Goal: Task Accomplishment & Management: Manage account settings

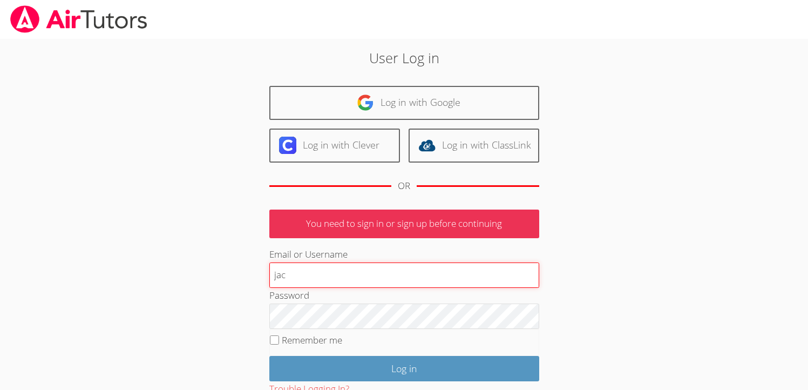
type input "[EMAIL_ADDRESS][DOMAIN_NAME]"
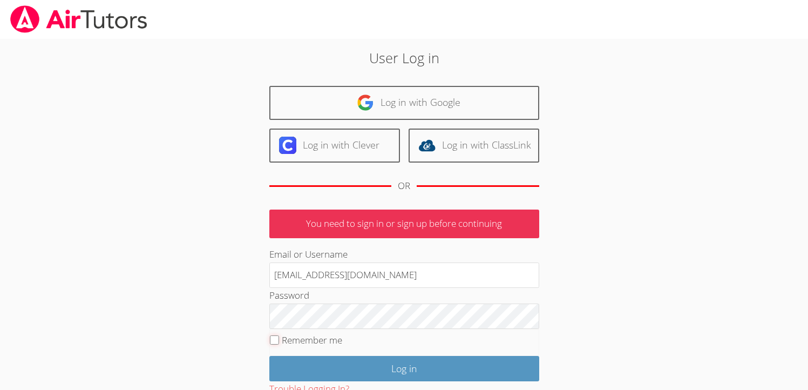
click at [274, 341] on input "Remember me" at bounding box center [274, 339] width 9 height 9
checkbox input "true"
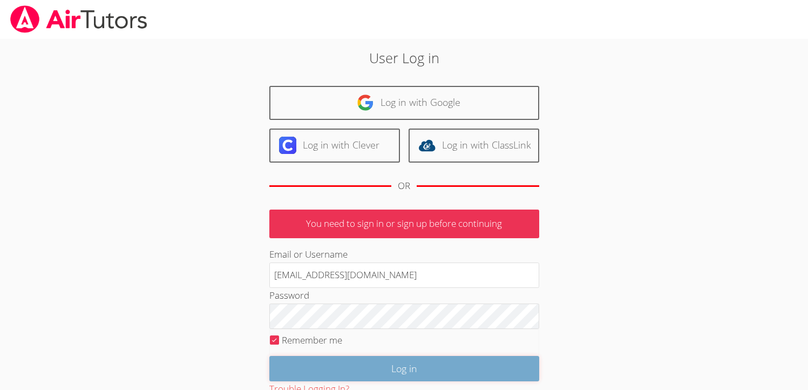
click at [302, 357] on input "Log in" at bounding box center [404, 368] width 270 height 25
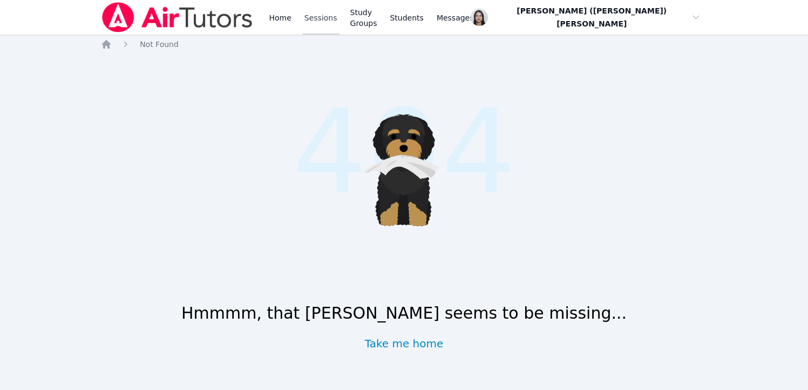
click at [323, 15] on link "Sessions" at bounding box center [320, 17] width 37 height 35
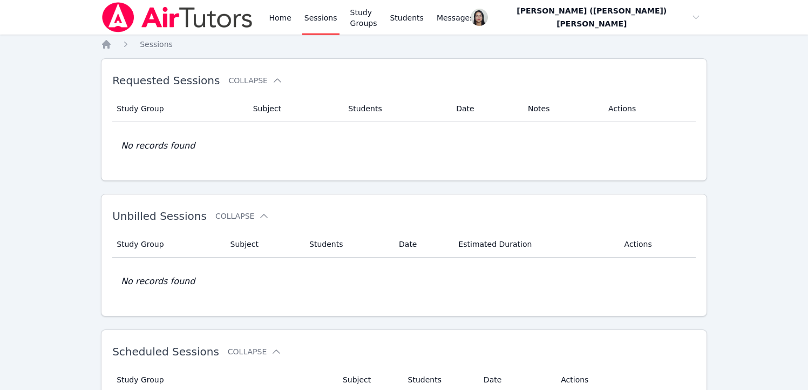
scroll to position [269, 0]
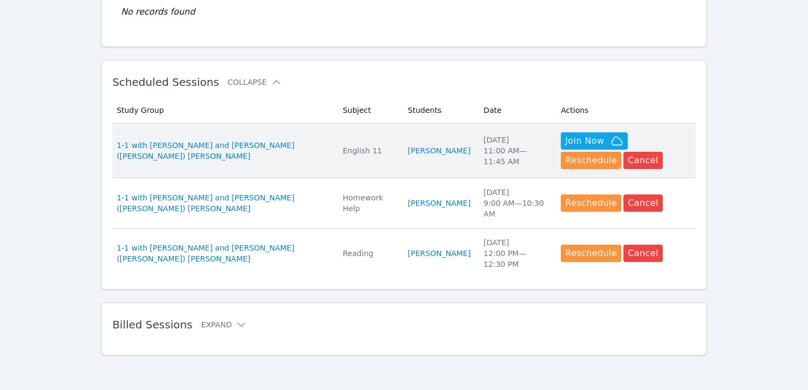
click at [435, 134] on td "Students Yukito Wakasugi" at bounding box center [440, 151] width 76 height 55
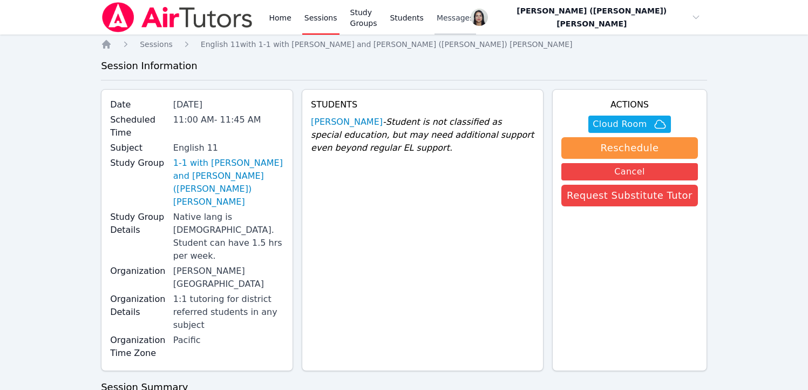
click at [470, 18] on span "Messages" at bounding box center [455, 17] width 37 height 11
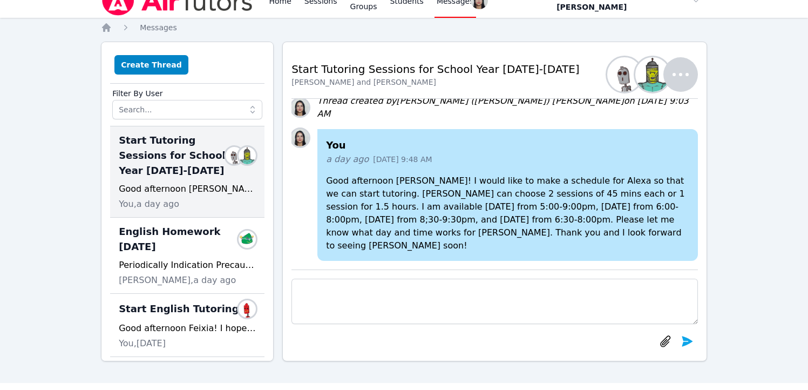
scroll to position [23, 0]
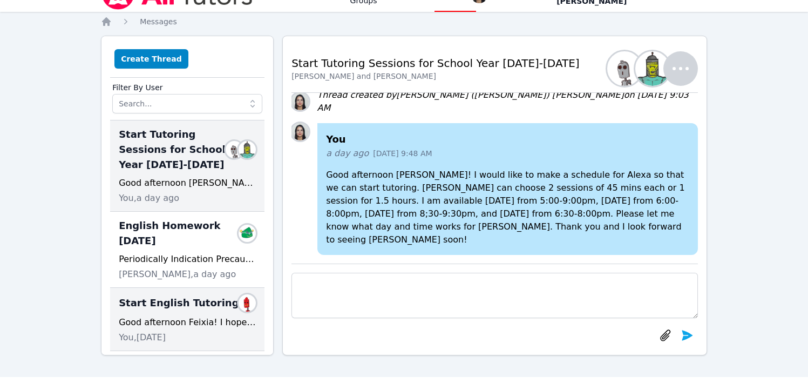
click at [152, 319] on div "Good afternoon Feixia! I hope that you had a great summer. I am Jackie Reynoza …" at bounding box center [187, 322] width 137 height 13
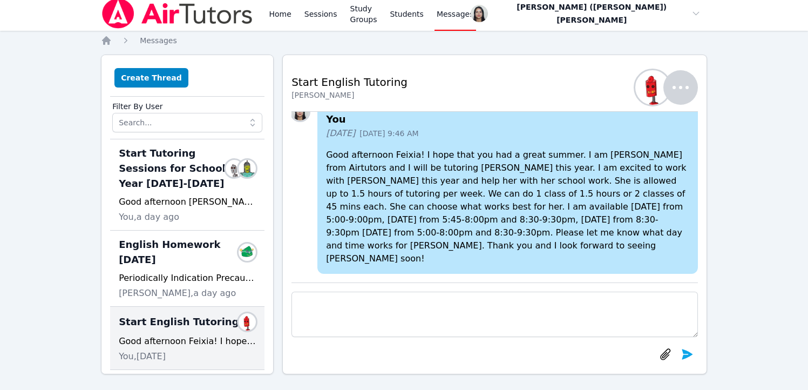
scroll to position [0, 0]
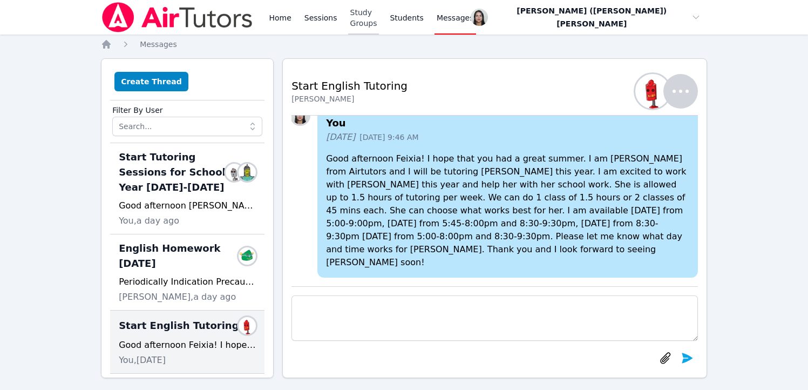
click at [367, 16] on link "Study Groups" at bounding box center [363, 17] width 31 height 35
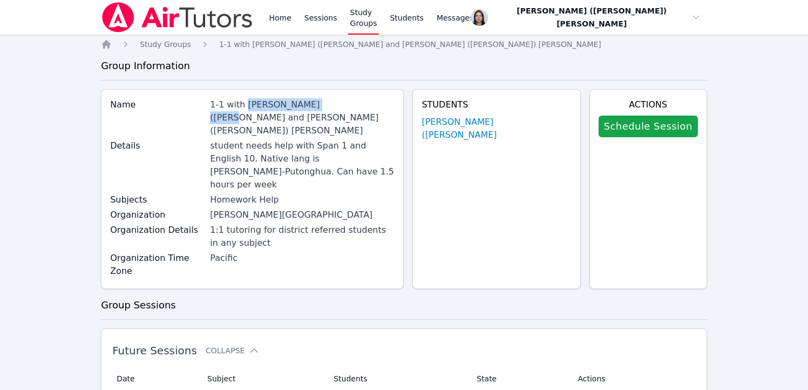
drag, startPoint x: 256, startPoint y: 104, endPoint x: 330, endPoint y: 109, distance: 73.5
click at [330, 109] on div "1-1 with Elaine (Yiran) Jiang and Jacqueline (Jackie) Reynoza" at bounding box center [302, 117] width 185 height 39
copy div "Elaine (Yiran) Jiang"
click at [369, 22] on link "Study Groups" at bounding box center [363, 17] width 31 height 35
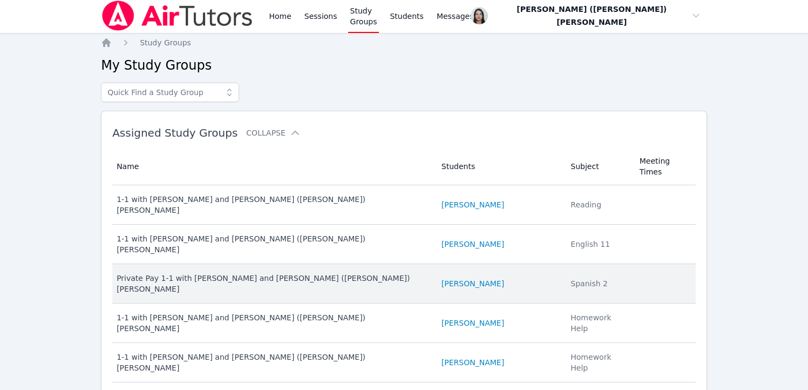
scroll to position [3, 0]
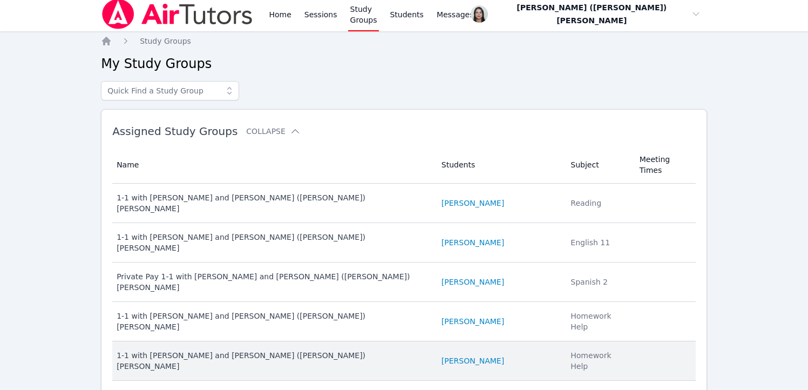
click at [415, 350] on div "1-1 with Varvara Tumanova and Jacqueline (Jackie) Reynoza" at bounding box center [273, 361] width 312 height 22
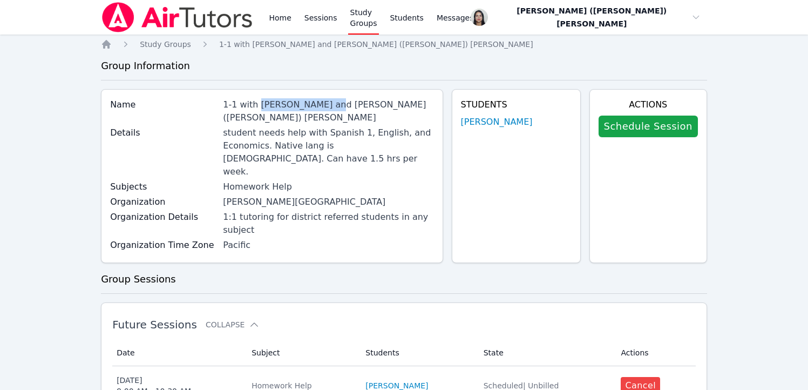
drag, startPoint x: 258, startPoint y: 104, endPoint x: 327, endPoint y: 106, distance: 68.6
click at [327, 106] on div "1-1 with Varvara Tumanova and Jacqueline (Jackie) Reynoza" at bounding box center [328, 111] width 211 height 26
copy div "Varvara Tumanova"
click at [316, 20] on link "Sessions" at bounding box center [320, 17] width 37 height 35
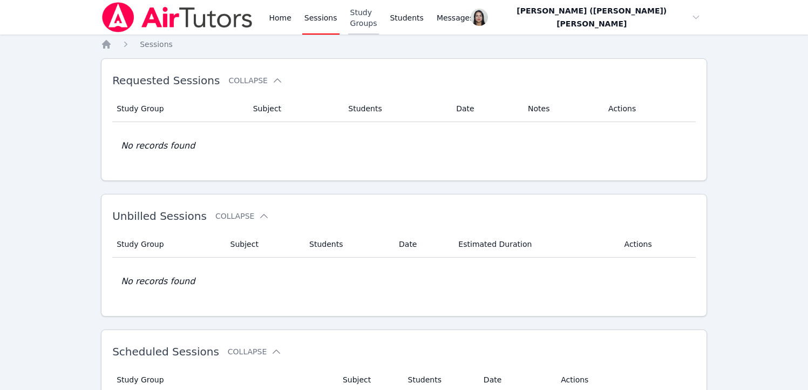
click at [380, 9] on link "Study Groups" at bounding box center [363, 17] width 31 height 35
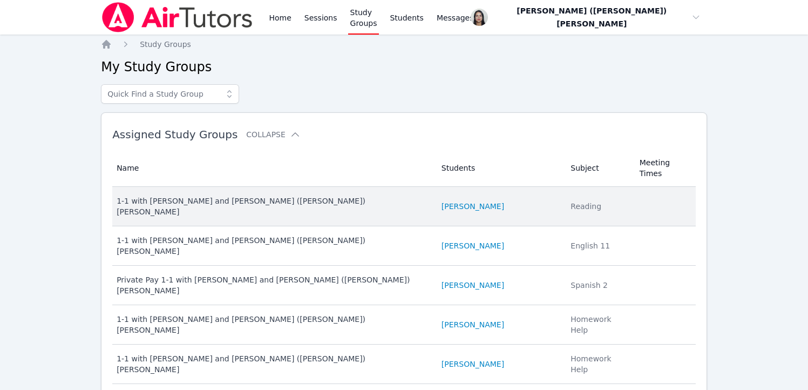
click at [239, 195] on div "1-1 with Dante Valdes Alzamora and Jacqueline (Jackie) Reynoza" at bounding box center [273, 206] width 312 height 22
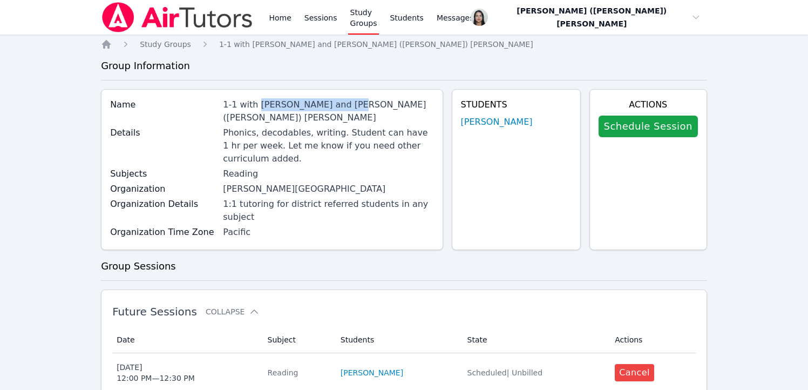
drag, startPoint x: 255, startPoint y: 104, endPoint x: 344, endPoint y: 105, distance: 89.1
click at [344, 105] on div "1-1 with Dante Valdes Alzamora and Jacqueline (Jackie) Reynoza" at bounding box center [328, 111] width 211 height 26
copy div "Dante Valdes Alzamora"
click at [375, 18] on link "Study Groups" at bounding box center [363, 17] width 31 height 35
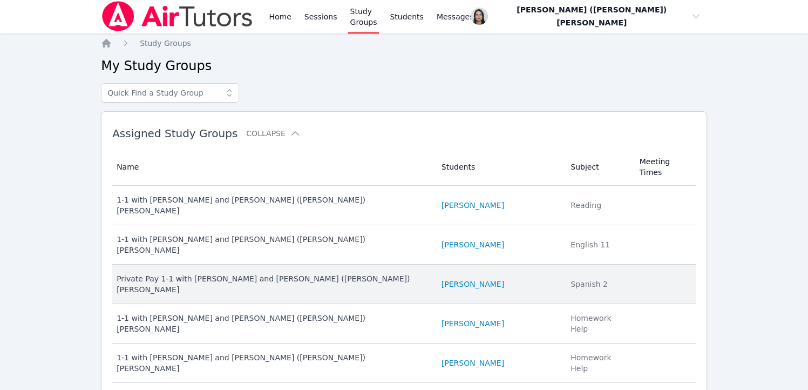
scroll to position [2, 0]
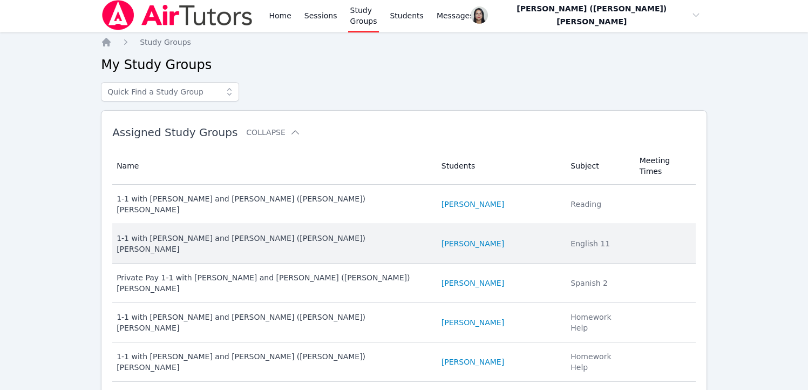
click at [357, 233] on div "1-1 with Yukito Wakasugi and Jacqueline (Jackie) Reynoza" at bounding box center [273, 244] width 312 height 22
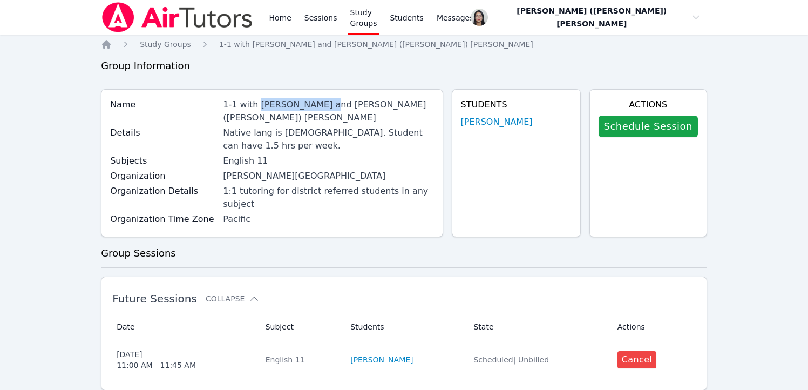
drag, startPoint x: 259, startPoint y: 104, endPoint x: 322, endPoint y: 102, distance: 62.7
click at [322, 102] on div "1-1 with Yukito Wakasugi and Jacqueline (Jackie) Reynoza" at bounding box center [328, 111] width 211 height 26
copy div "Yukito Wakasugi"
click at [300, 16] on div "Home Sessions Study Groups Students Messages" at bounding box center [371, 17] width 209 height 35
click at [308, 18] on link "Sessions" at bounding box center [320, 17] width 37 height 35
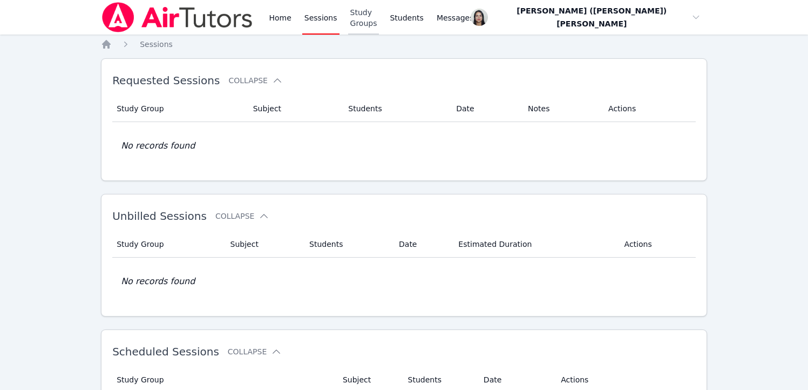
click at [373, 15] on link "Study Groups" at bounding box center [363, 17] width 31 height 35
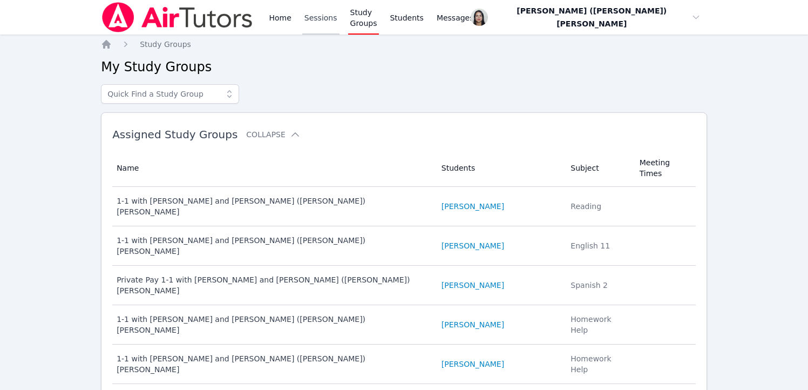
click at [315, 9] on link "Sessions" at bounding box center [320, 17] width 37 height 35
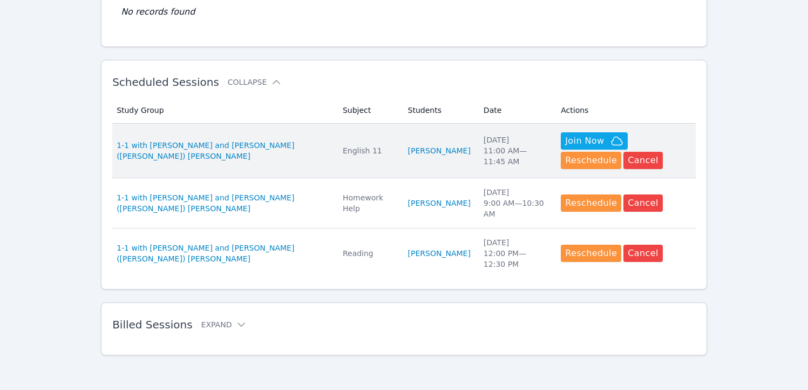
click at [363, 141] on td "Subject English 11" at bounding box center [368, 151] width 65 height 55
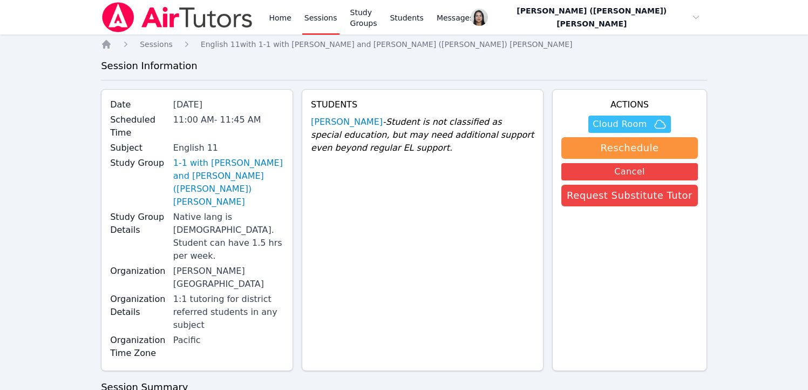
click at [631, 124] on span "Cloud Room" at bounding box center [620, 124] width 54 height 13
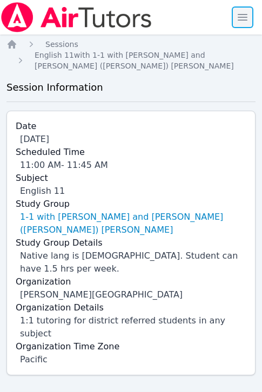
click at [238, 22] on span "button" at bounding box center [243, 17] width 24 height 24
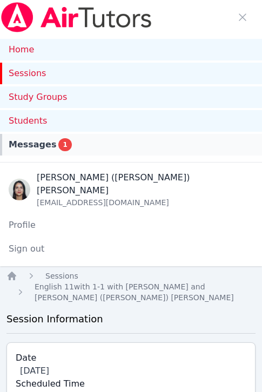
click at [47, 152] on link "Messages 1" at bounding box center [131, 145] width 262 height 22
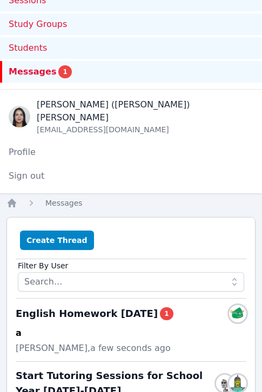
scroll to position [178, 0]
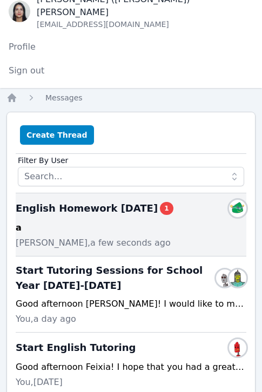
click at [87, 201] on span "English Homework 3/28/25 1" at bounding box center [95, 208] width 158 height 15
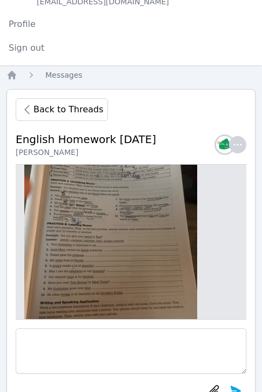
scroll to position [0, 0]
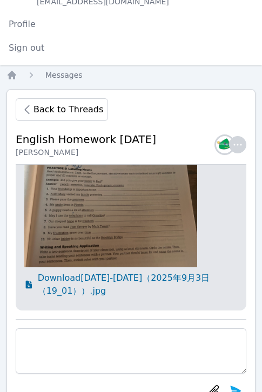
click at [80, 272] on span "Download Sept. 2-5（2025年9月3日（19_01））.jpg" at bounding box center [138, 285] width 200 height 26
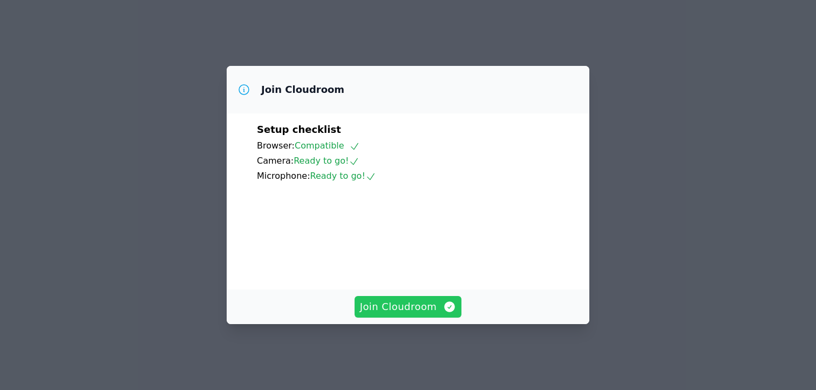
click at [414, 314] on span "Join Cloudroom" at bounding box center [408, 306] width 97 height 15
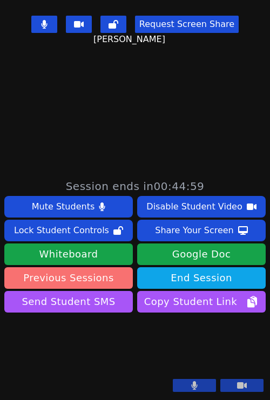
scroll to position [287, 0]
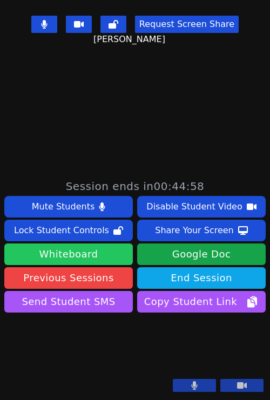
click at [91, 243] on button "Whiteboard" at bounding box center [68, 254] width 128 height 22
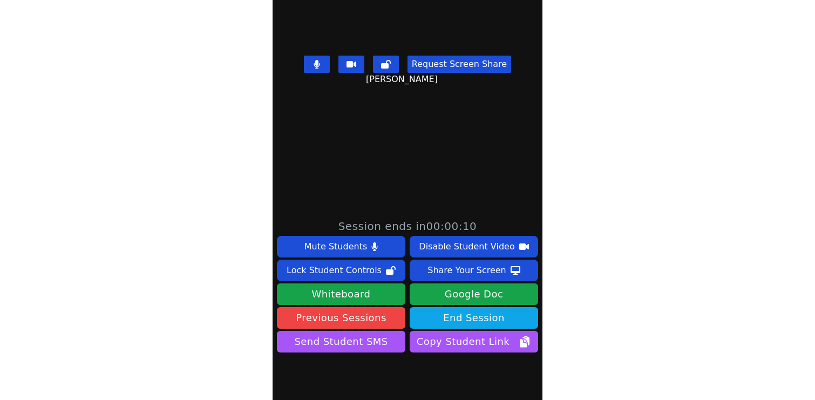
scroll to position [188, 0]
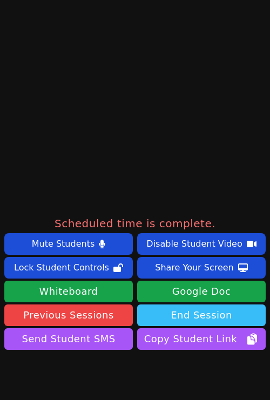
click at [210, 315] on button "End Session" at bounding box center [201, 315] width 128 height 22
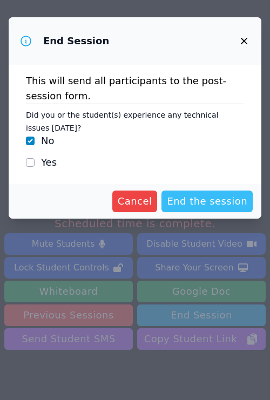
click at [211, 202] on span "End the session" at bounding box center [207, 201] width 80 height 15
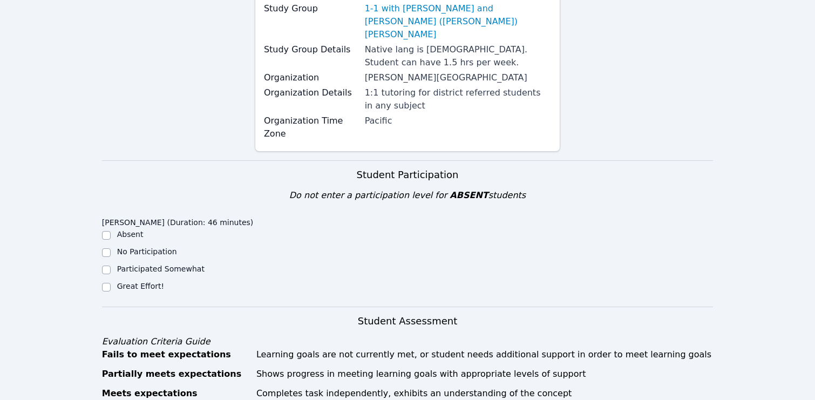
scroll to position [233, 0]
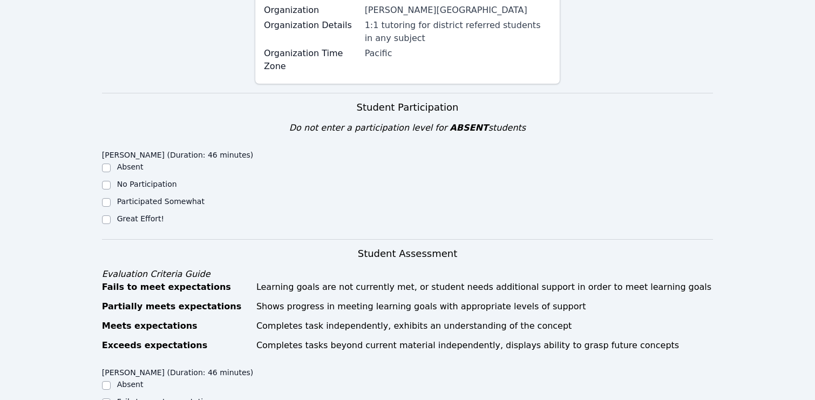
click at [144, 214] on label "Great Effort!" at bounding box center [140, 218] width 47 height 9
click at [111, 215] on input "Great Effort!" at bounding box center [106, 219] width 9 height 9
checkbox input "true"
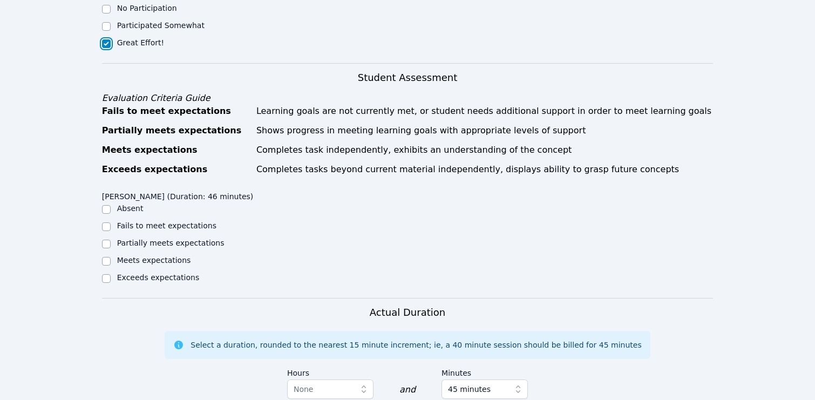
scroll to position [448, 0]
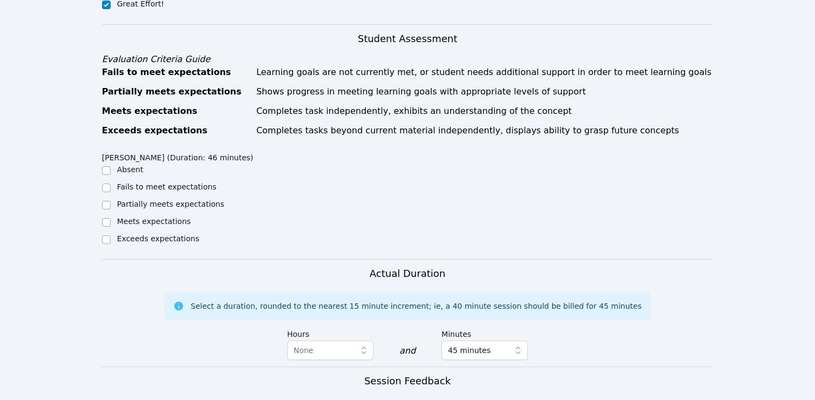
click at [140, 216] on div "Meets expectations" at bounding box center [178, 222] width 153 height 13
click at [133, 216] on div "Meets expectations" at bounding box center [154, 221] width 74 height 11
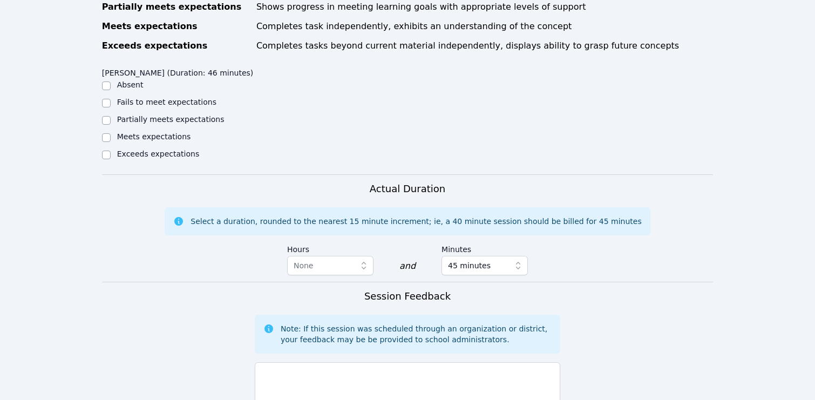
scroll to position [570, 0]
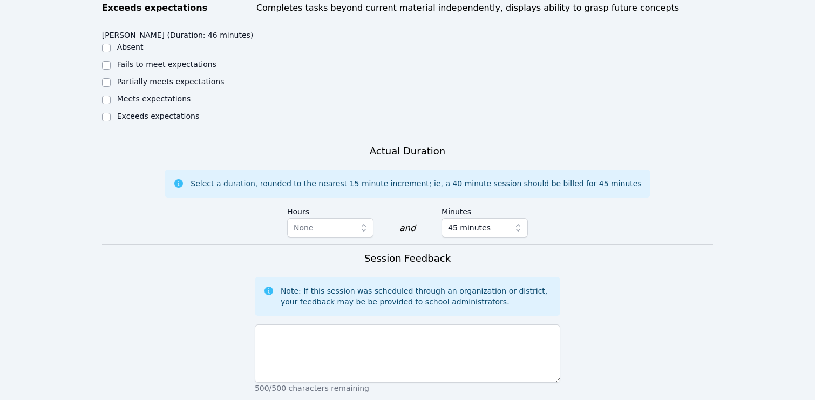
click at [126, 94] on label "Meets expectations" at bounding box center [154, 98] width 74 height 9
click at [111, 96] on input "Meets expectations" at bounding box center [106, 100] width 9 height 9
checkbox input "true"
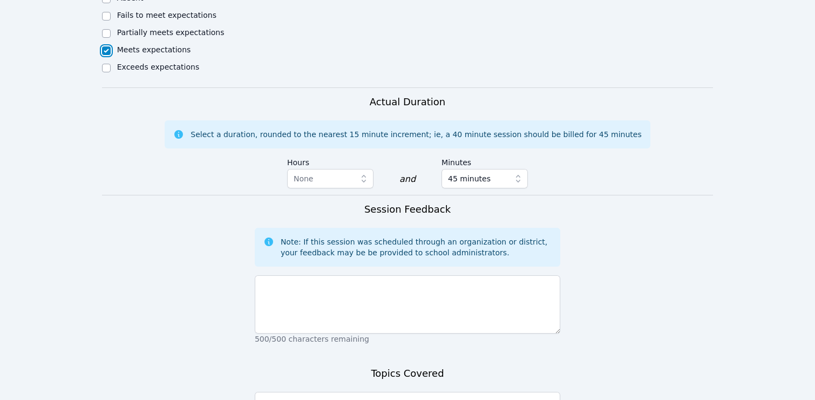
scroll to position [632, 0]
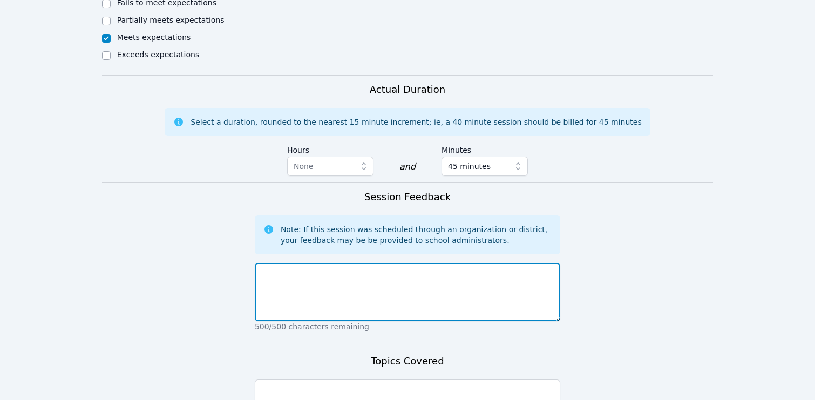
click at [305, 296] on textarea at bounding box center [408, 292] width 306 height 58
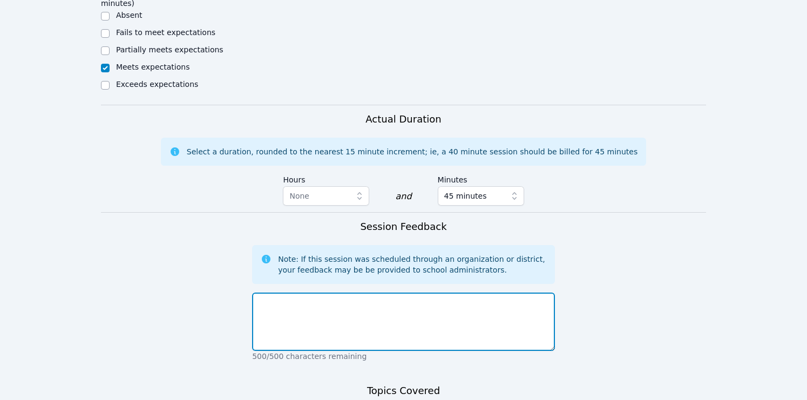
scroll to position [642, 0]
click at [301, 292] on textarea at bounding box center [403, 321] width 303 height 58
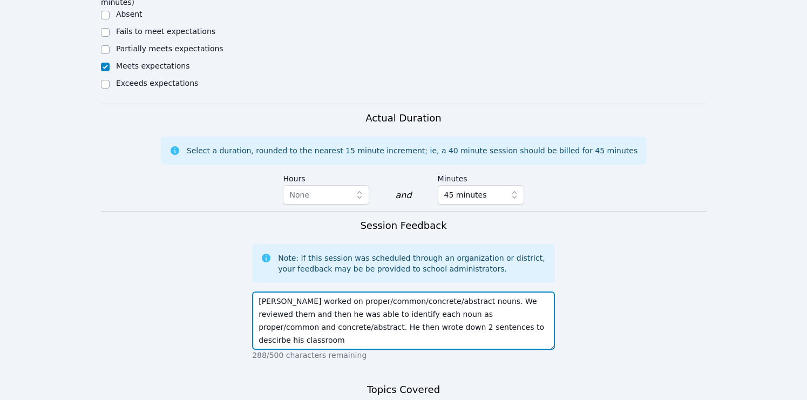
click at [394, 292] on textarea "Yukito worked on proper/common/concrete/abstract nouns. We reviewed them and th…" at bounding box center [403, 321] width 303 height 58
click at [471, 292] on textarea "Yukito worked on proper/common/concrete/abstract nouns. We reviewed them and th…" at bounding box center [403, 321] width 303 height 58
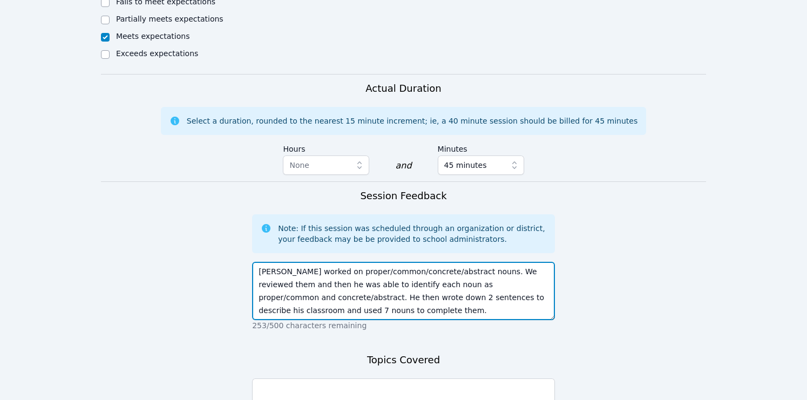
scroll to position [675, 0]
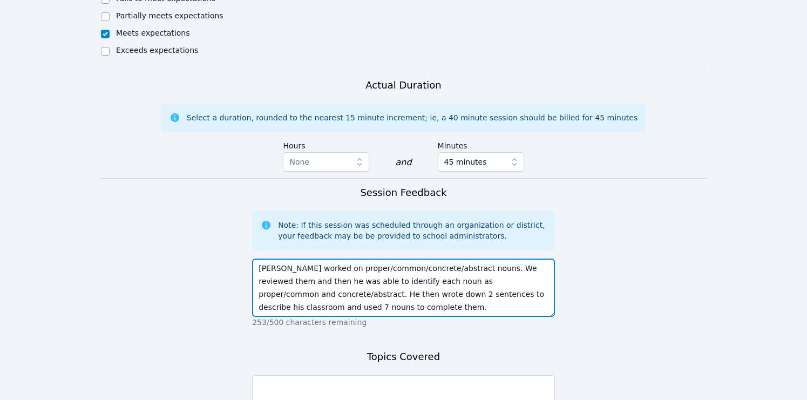
click at [392, 259] on textarea "Yukito worked on proper/common/concrete/abstract nouns. We reviewed them and th…" at bounding box center [403, 288] width 303 height 58
type textarea "Yukito worked on proper/common/concrete/abstract nouns. We reviewed them and th…"
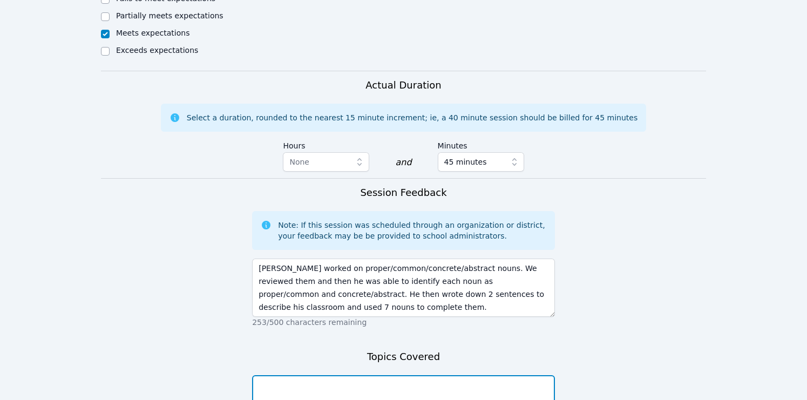
drag, startPoint x: 422, startPoint y: 348, endPoint x: 424, endPoint y: 341, distance: 7.5
click at [422, 375] on textarea at bounding box center [403, 404] width 303 height 58
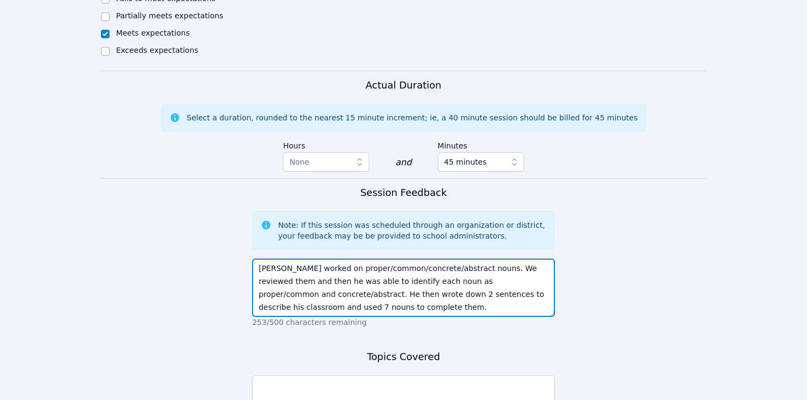
drag, startPoint x: 322, startPoint y: 216, endPoint x: 462, endPoint y: 216, distance: 140.4
click at [462, 259] on textarea "Yukito worked on proper/common/concrete/abstract nouns. We reviewed them and th…" at bounding box center [403, 288] width 303 height 58
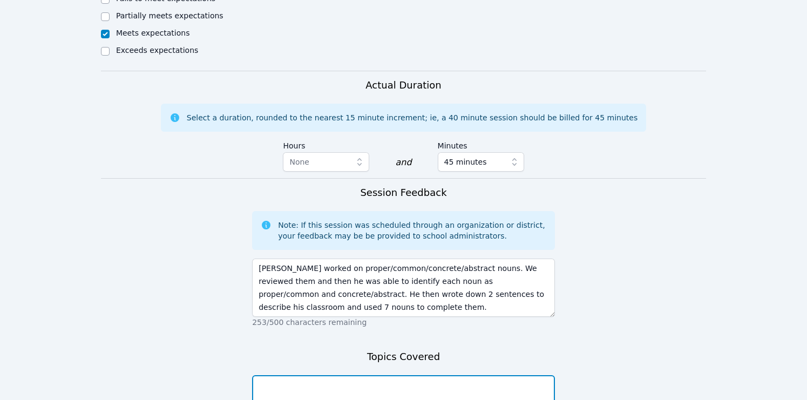
click at [407, 375] on textarea at bounding box center [403, 404] width 303 height 58
paste textarea "proper/common/concrete/abstract nouns"
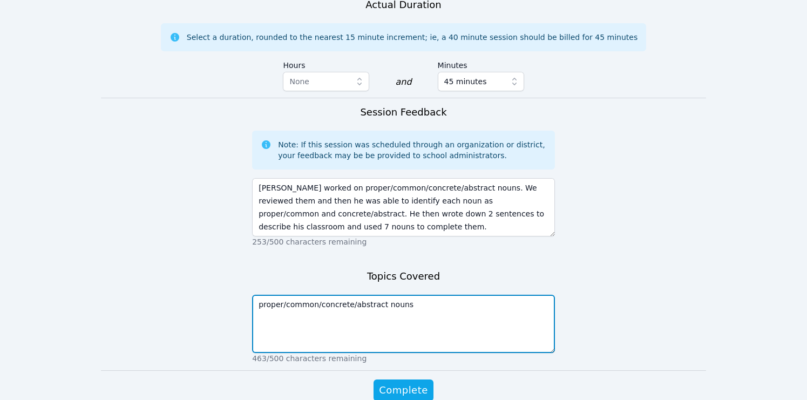
scroll to position [756, 0]
type textarea "proper/common/concrete/abstract nouns"
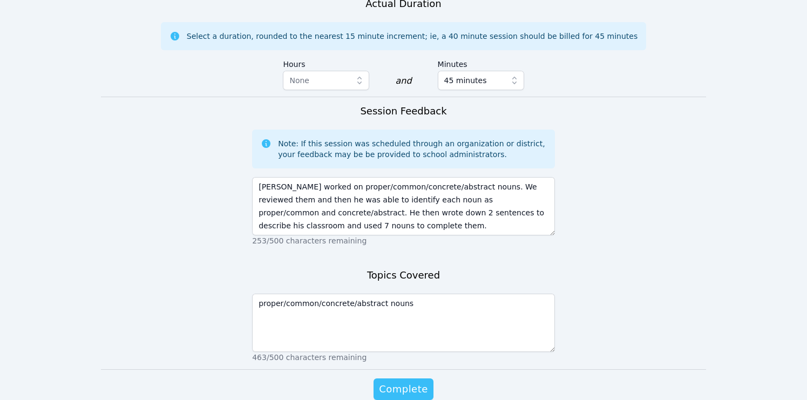
click at [402, 382] on span "Complete" at bounding box center [403, 389] width 49 height 15
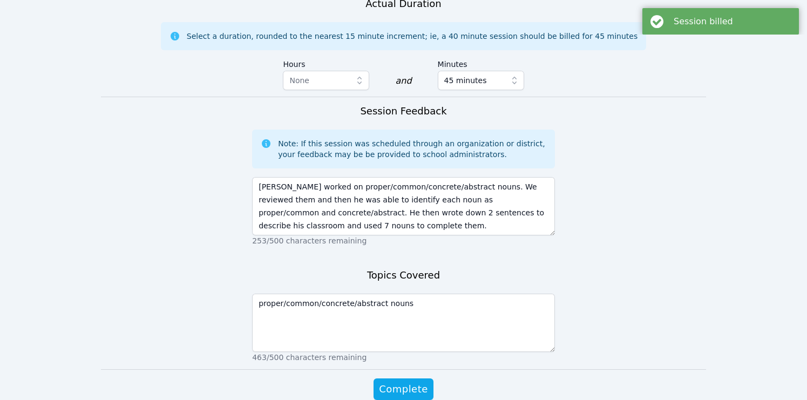
scroll to position [0, 0]
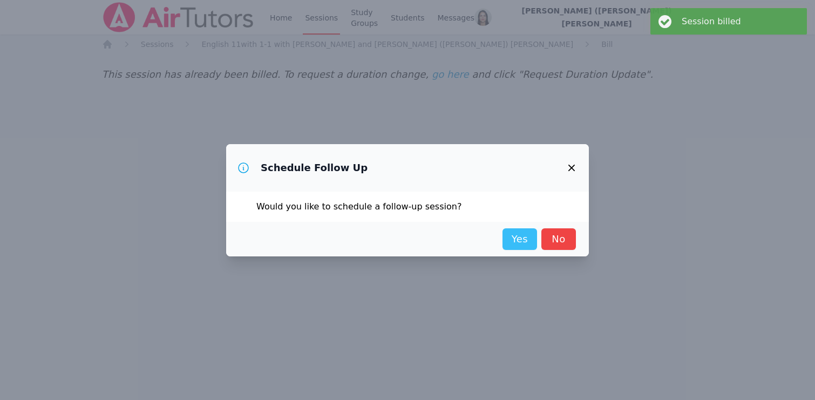
click at [524, 235] on link "Yes" at bounding box center [520, 239] width 35 height 22
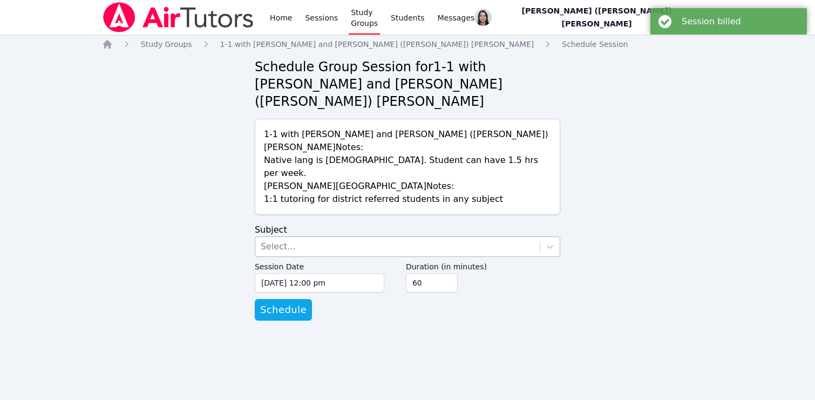
click at [404, 237] on div "Select..." at bounding box center [397, 246] width 285 height 19
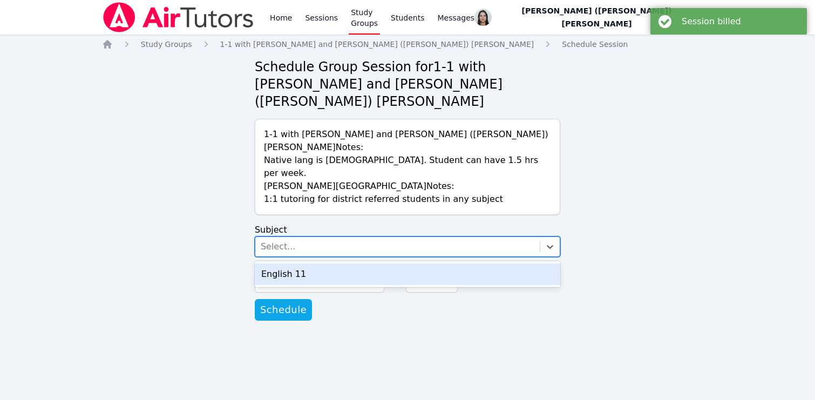
click at [394, 263] on div "English 11" at bounding box center [408, 274] width 306 height 22
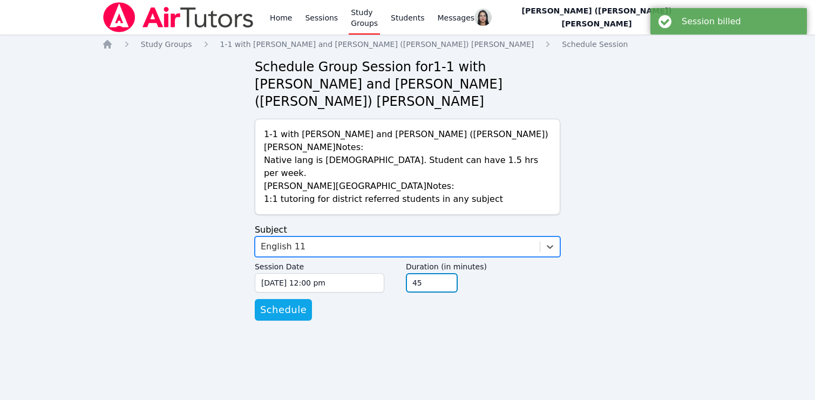
click at [445, 273] on input "45" at bounding box center [432, 282] width 52 height 19
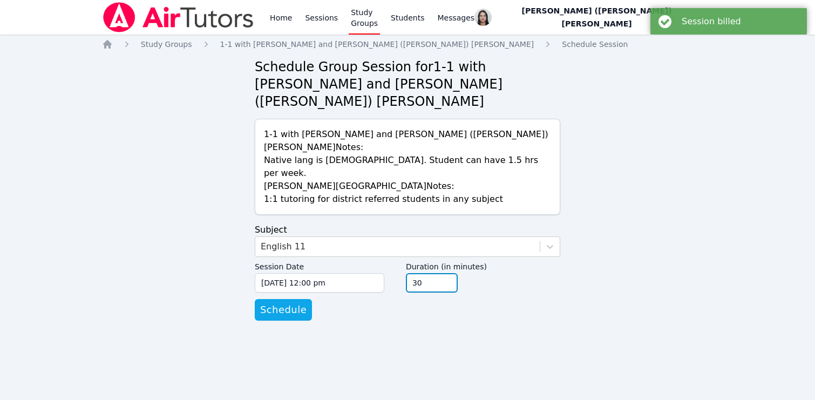
click at [445, 273] on input "30" at bounding box center [432, 282] width 52 height 19
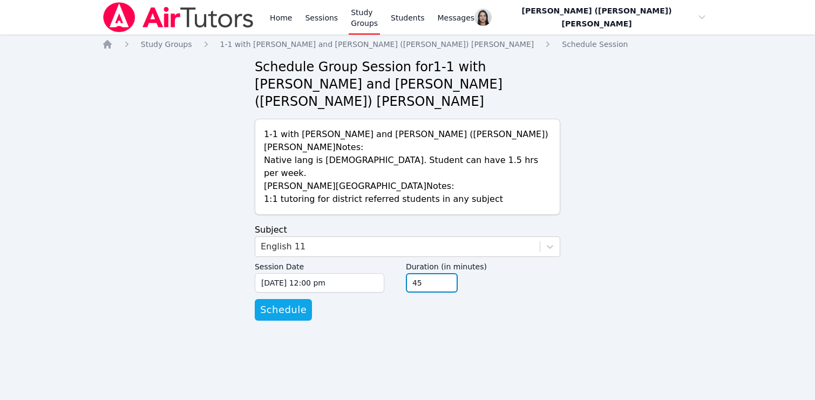
type input "45"
click at [448, 273] on input "45" at bounding box center [432, 282] width 52 height 19
click at [287, 299] on button "Schedule" at bounding box center [283, 310] width 57 height 22
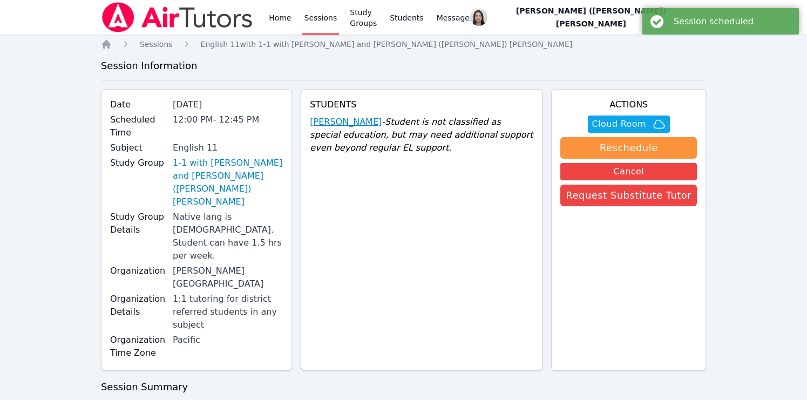
click at [346, 124] on link "Yukito Wakasugi" at bounding box center [346, 122] width 72 height 13
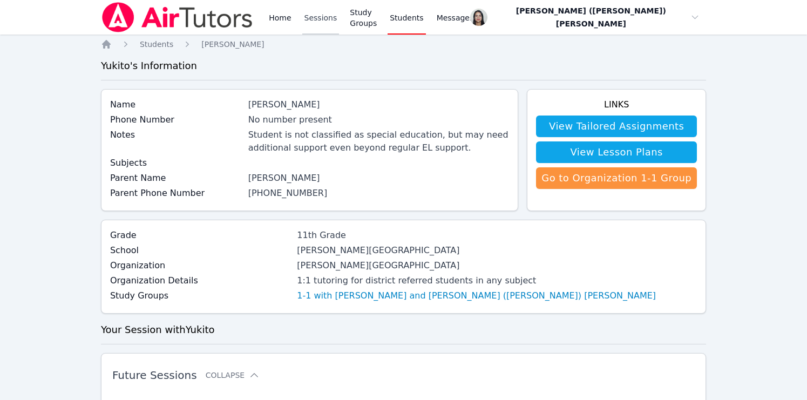
click at [314, 22] on link "Sessions" at bounding box center [320, 17] width 37 height 35
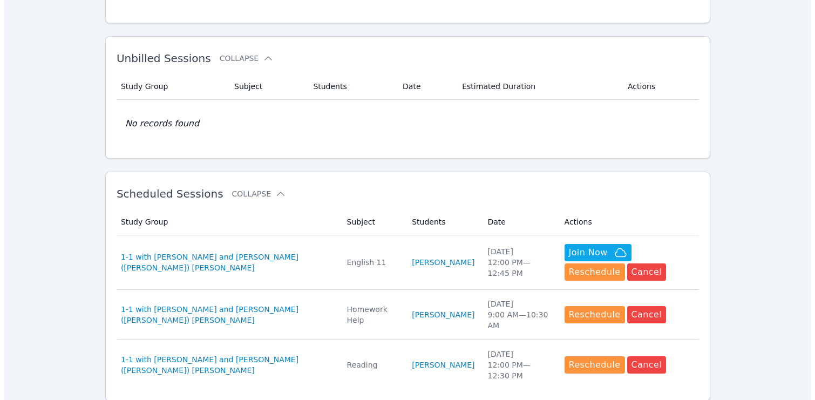
scroll to position [159, 0]
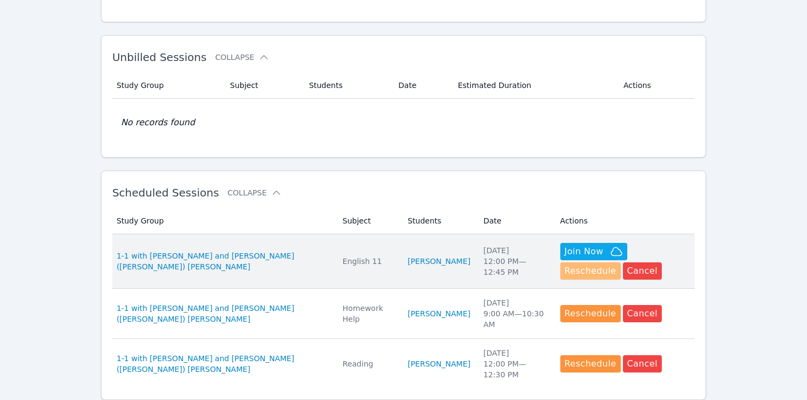
click at [621, 262] on button "Reschedule" at bounding box center [590, 270] width 60 height 17
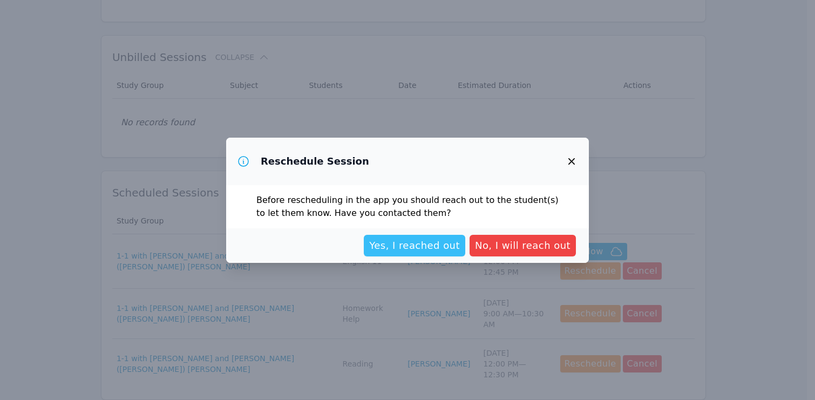
click at [447, 246] on span "Yes, I reached out" at bounding box center [414, 245] width 91 height 15
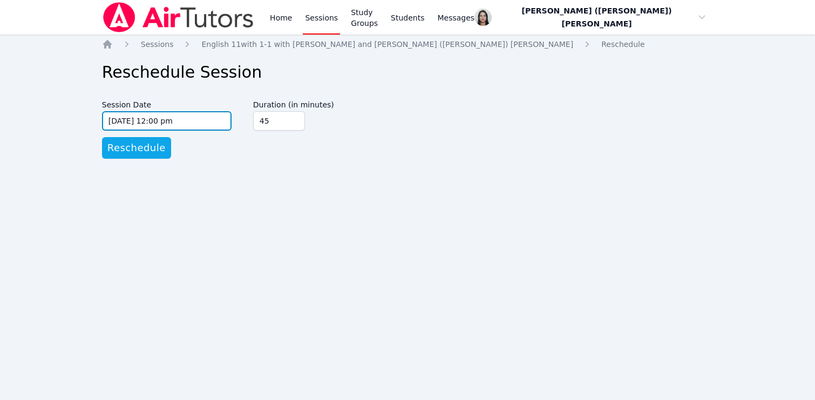
click at [170, 120] on input "09/04/2025 12:00 pm" at bounding box center [167, 120] width 130 height 19
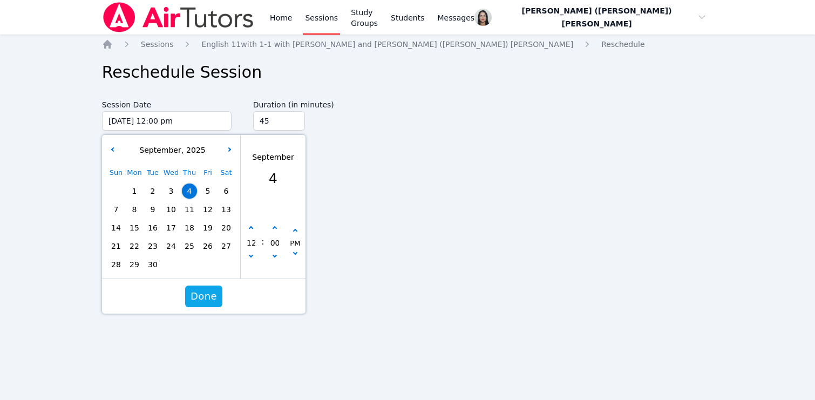
click at [192, 213] on span "11" at bounding box center [189, 209] width 15 height 15
click at [246, 260] on button "button" at bounding box center [251, 257] width 11 height 11
type input "09/11/2025 11:00 am"
type input "11"
click at [211, 297] on span "Done" at bounding box center [204, 296] width 26 height 15
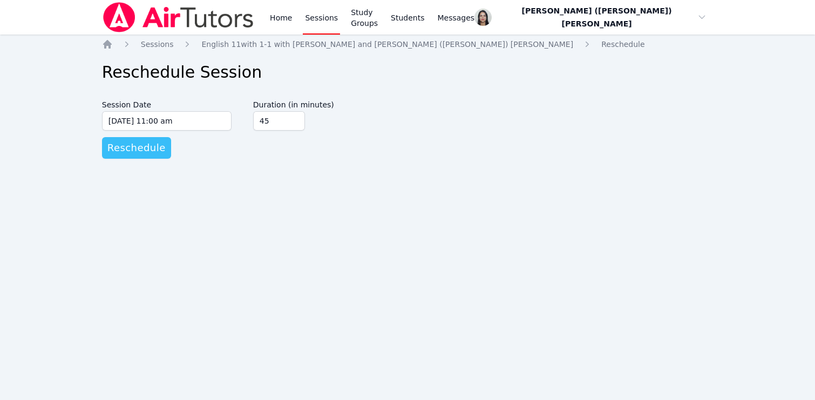
click at [147, 148] on span "Reschedule" at bounding box center [136, 147] width 58 height 15
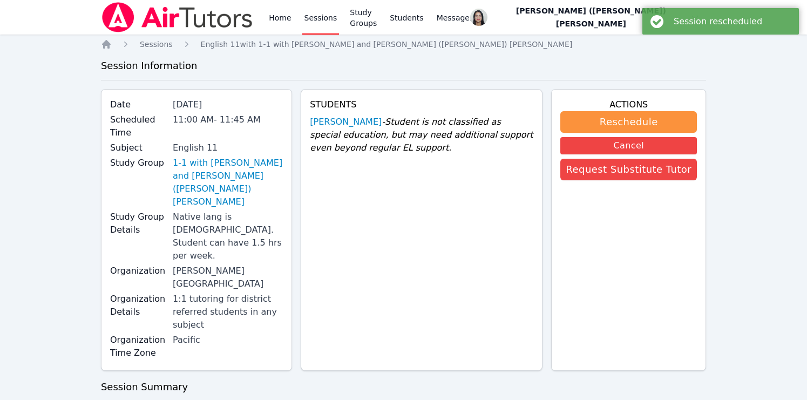
click at [307, 18] on link "Sessions" at bounding box center [320, 17] width 37 height 35
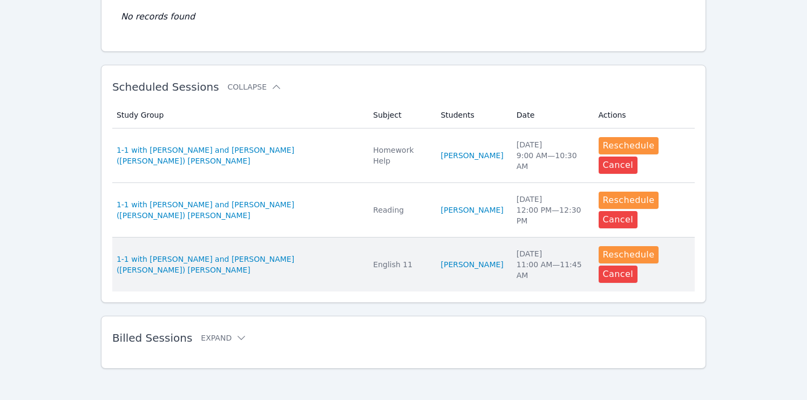
scroll to position [268, 0]
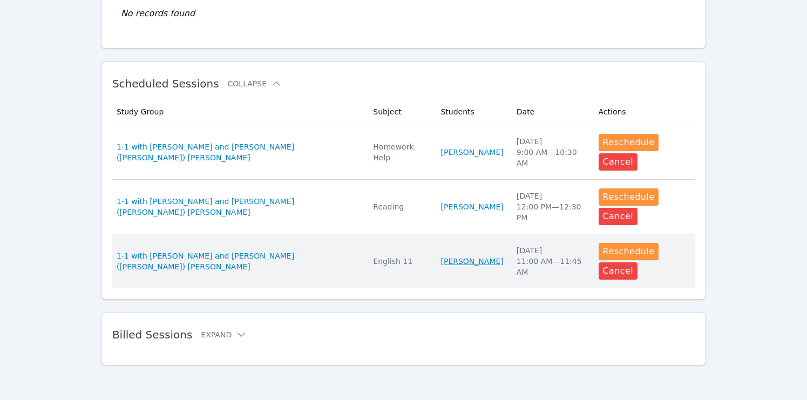
click at [445, 263] on link "Yukito Wakasugi" at bounding box center [472, 261] width 63 height 11
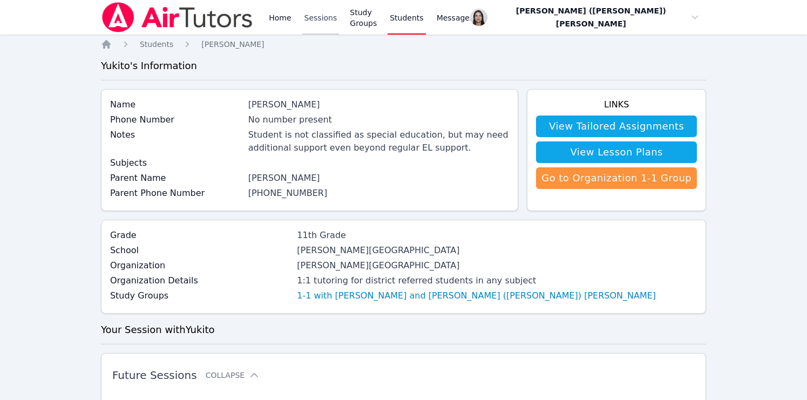
click at [320, 19] on link "Sessions" at bounding box center [320, 17] width 37 height 35
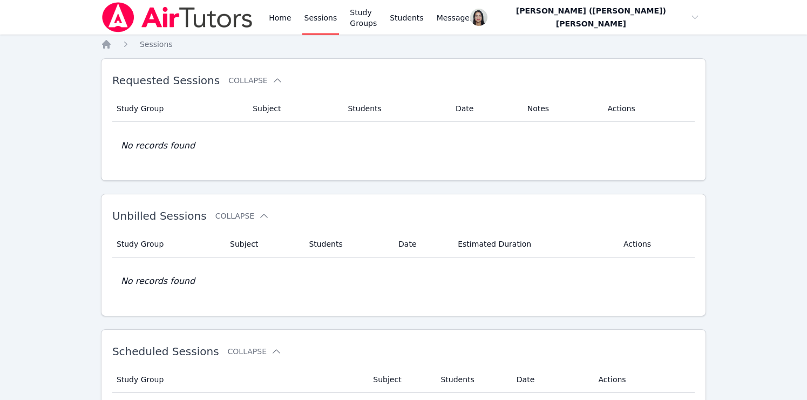
scroll to position [268, 0]
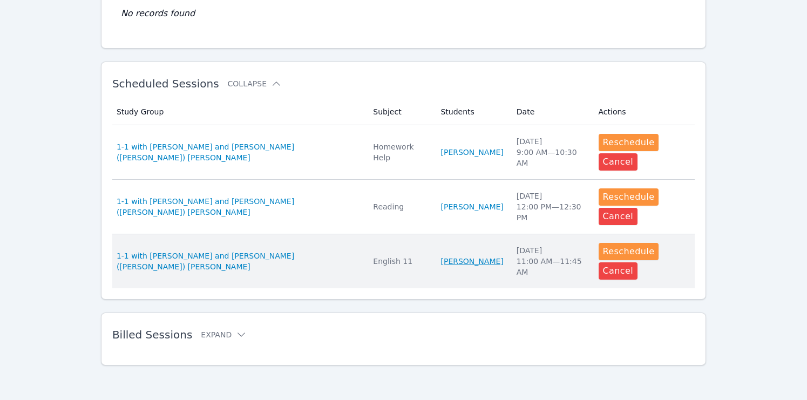
click at [444, 261] on link "Yukito Wakasugi" at bounding box center [472, 261] width 63 height 11
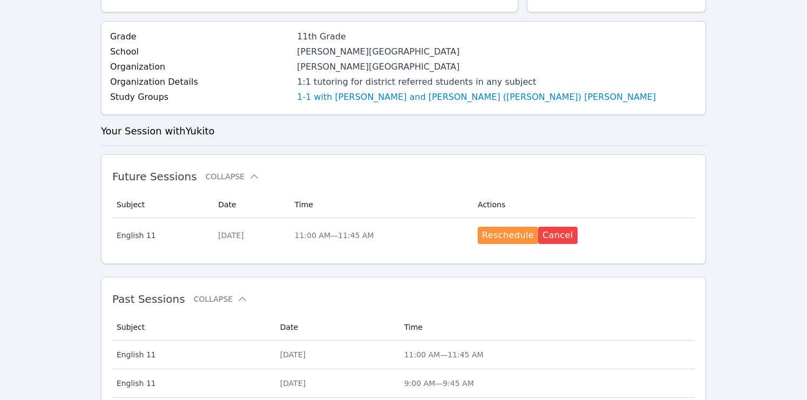
scroll to position [197, 0]
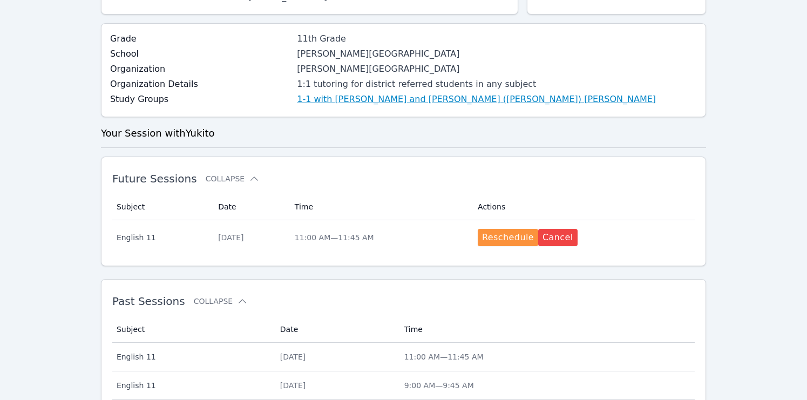
click at [396, 102] on link "1-1 with Yukito Wakasugi and Jacqueline (Jackie) Reynoza" at bounding box center [476, 99] width 359 height 13
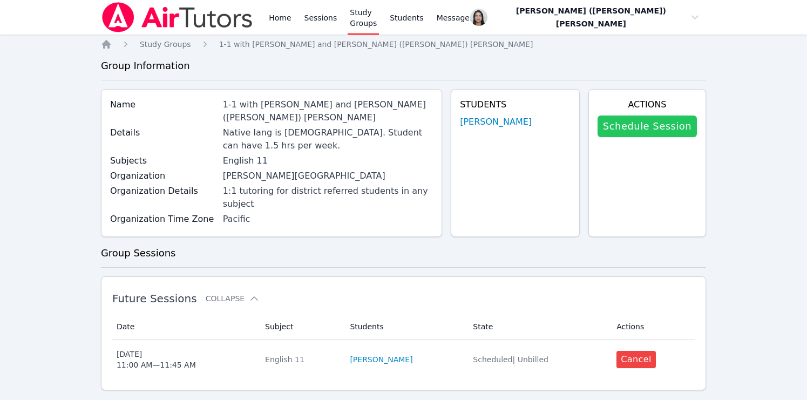
click at [638, 131] on link "Schedule Session" at bounding box center [647, 127] width 99 height 22
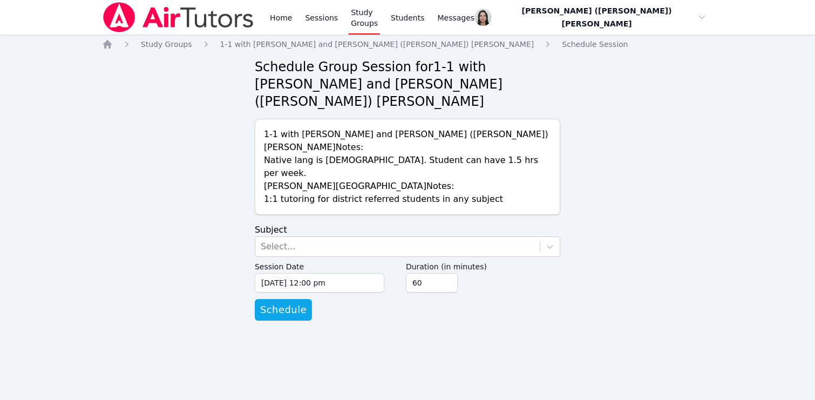
click at [311, 224] on form "Subject Select... Session Date 09/04/2025 12:00 pm 9/4/2025 12:00 pm Duration (…" at bounding box center [408, 272] width 306 height 97
click at [307, 237] on div "Select..." at bounding box center [397, 246] width 285 height 19
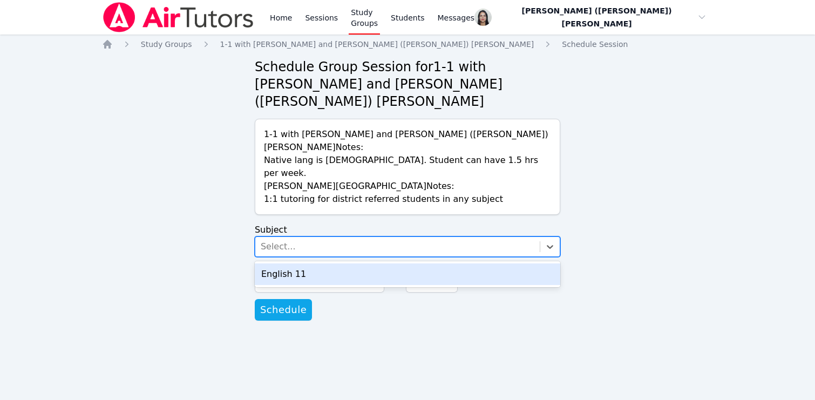
click at [307, 263] on div "English 11" at bounding box center [408, 274] width 306 height 22
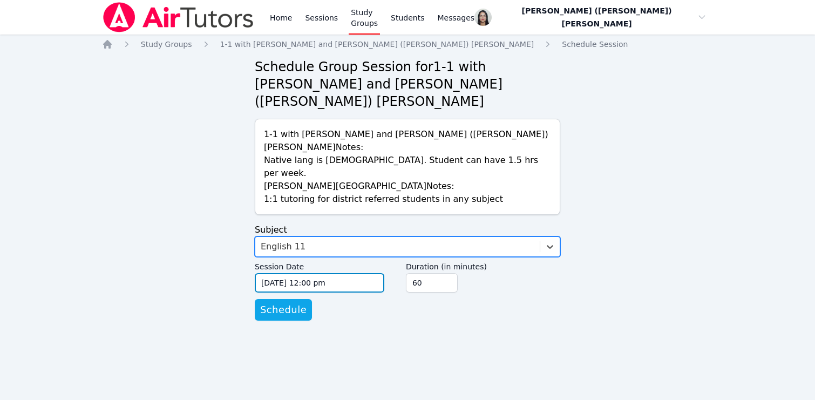
click at [312, 273] on input "09/04/2025 12:00 pm" at bounding box center [320, 282] width 130 height 19
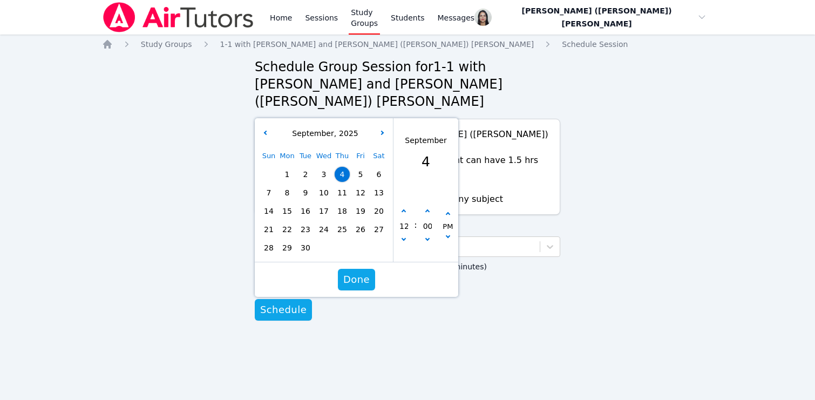
click at [325, 185] on span "10" at bounding box center [323, 192] width 15 height 15
click at [409, 235] on button "button" at bounding box center [403, 240] width 11 height 11
type input "09/10/2025 11:00 am"
type input "11"
click at [408, 235] on button "button" at bounding box center [403, 240] width 11 height 11
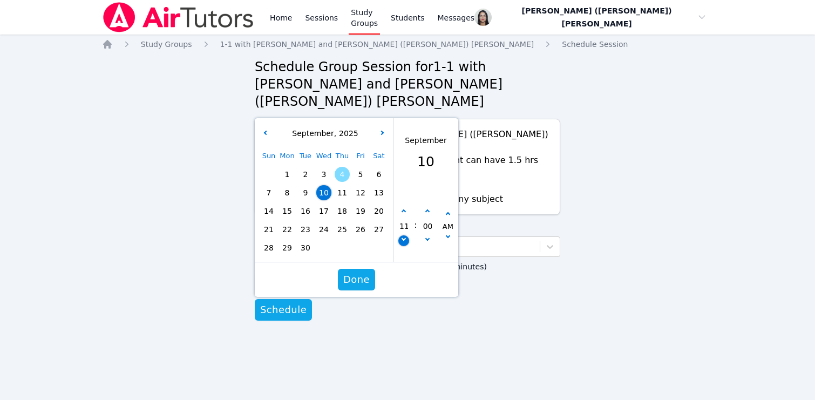
type input "09/10/2025 10:00 am"
type input "10"
click at [407, 235] on button "button" at bounding box center [403, 240] width 11 height 11
type input "09/10/2025 09:00 am"
type input "09"
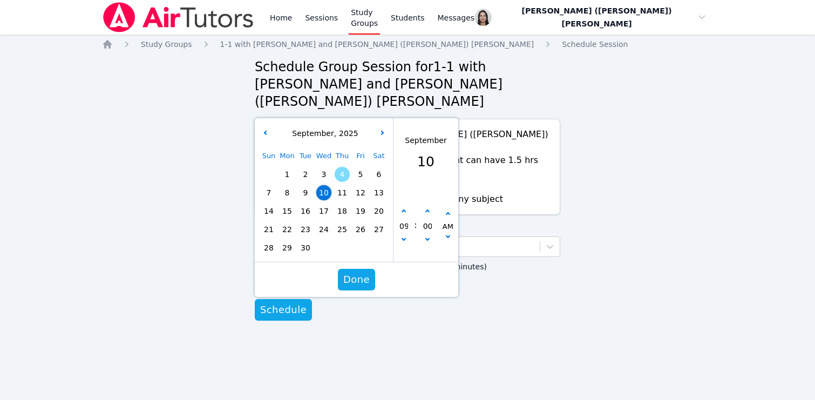
click at [350, 272] on span "Done" at bounding box center [356, 279] width 26 height 15
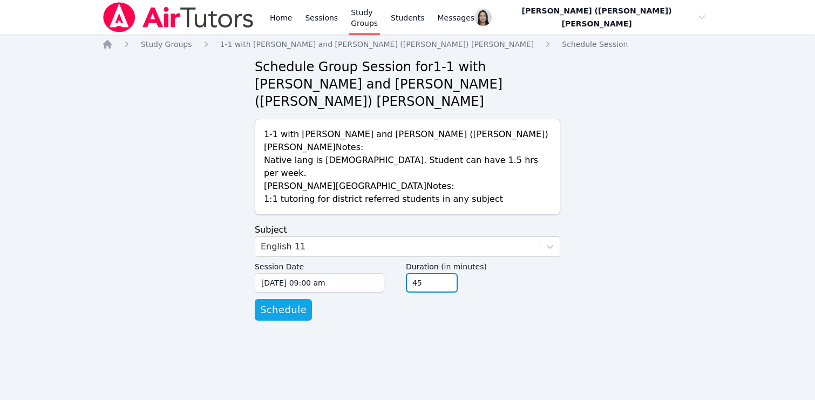
click at [449, 273] on input "45" at bounding box center [432, 282] width 52 height 19
drag, startPoint x: 449, startPoint y: 242, endPoint x: 443, endPoint y: 243, distance: 5.6
click at [449, 273] on input "30" at bounding box center [432, 282] width 52 height 19
type input "45"
click at [448, 273] on input "45" at bounding box center [432, 282] width 52 height 19
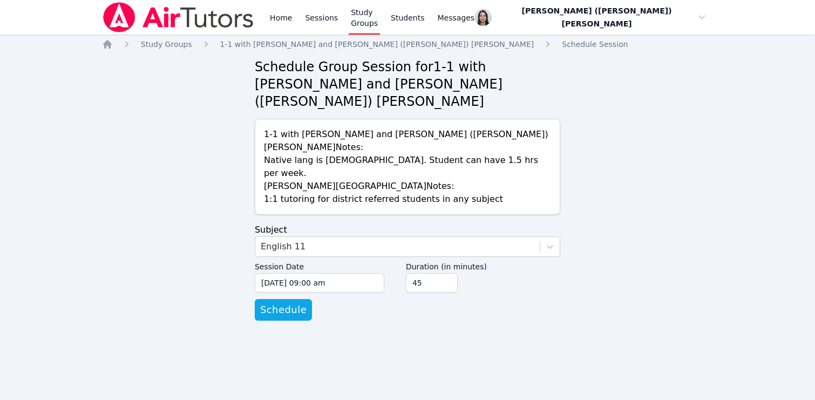
click at [424, 257] on div "Session Date 09/10/2025 09:00 am 9/10/2025 9:00 am Duration (in minutes) 45" at bounding box center [408, 278] width 306 height 42
click at [285, 283] on div "Home Study Groups 1-1 with Yukito Wakasugi and Jacqueline (Jackie) Reynoza Sche…" at bounding box center [408, 190] width 612 height 303
click at [284, 302] on span "Schedule" at bounding box center [283, 309] width 46 height 15
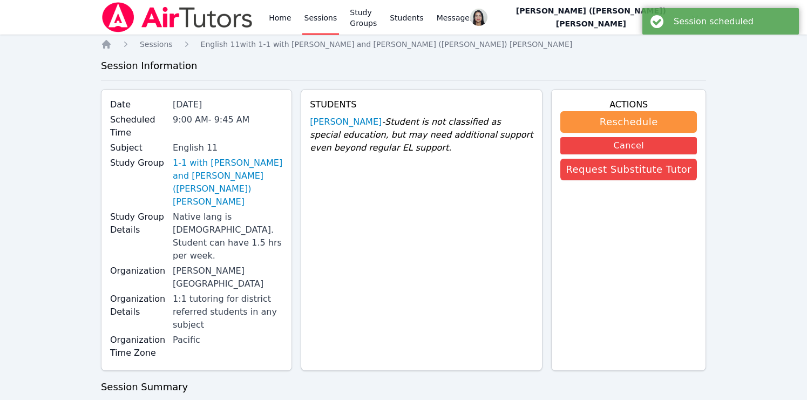
click at [320, 12] on link "Sessions" at bounding box center [320, 17] width 37 height 35
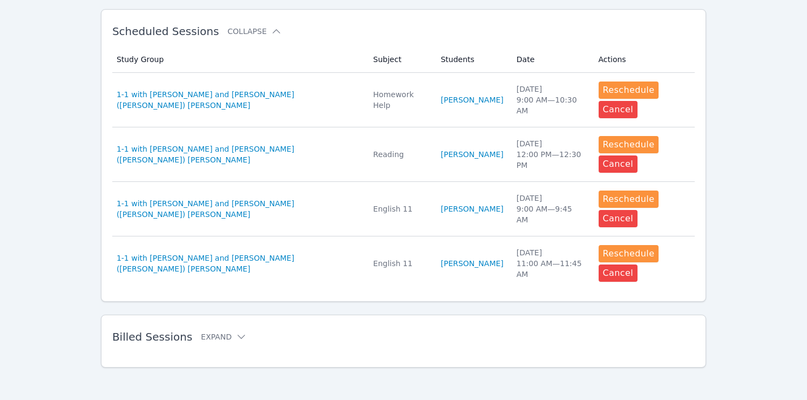
scroll to position [318, 0]
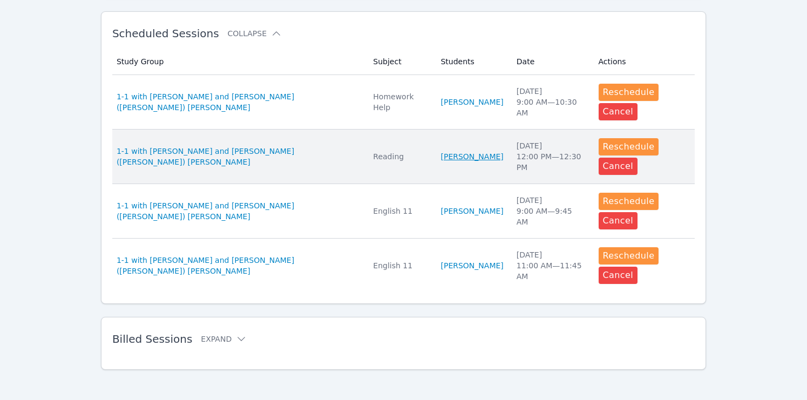
click at [449, 151] on link "Dante Valdes Alzamora" at bounding box center [472, 156] width 63 height 11
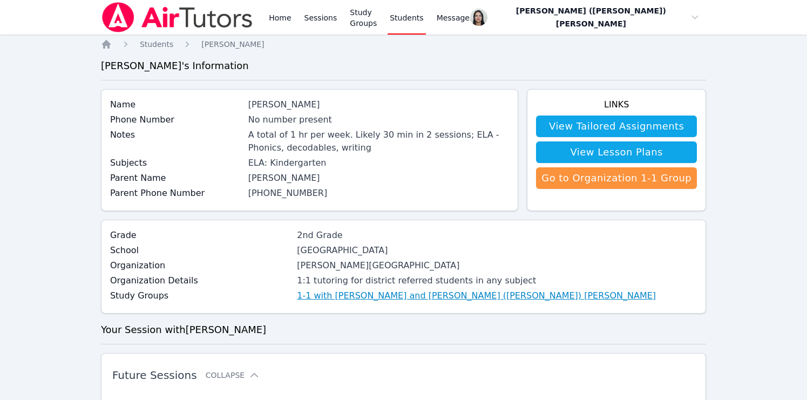
click at [354, 300] on link "1-1 with Dante Valdes Alzamora and Jacqueline (Jackie) Reynoza" at bounding box center [476, 295] width 359 height 13
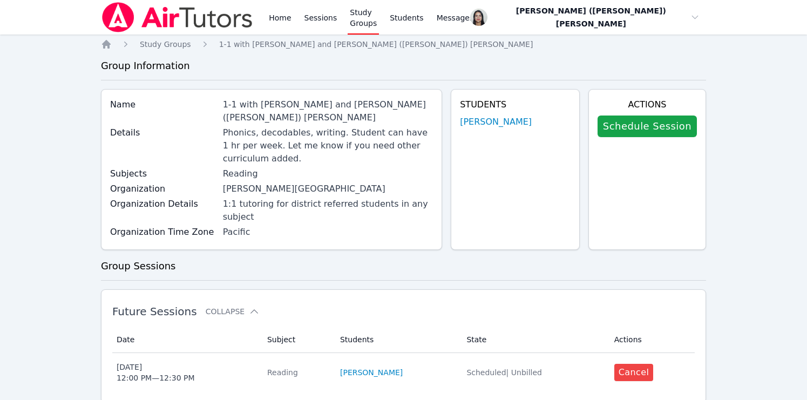
click at [658, 133] on link "Schedule Session" at bounding box center [647, 127] width 99 height 22
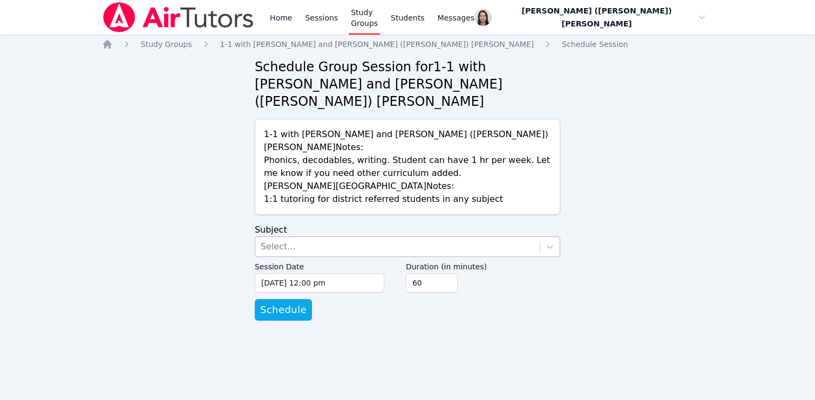
click at [330, 237] on div "Select..." at bounding box center [397, 246] width 285 height 19
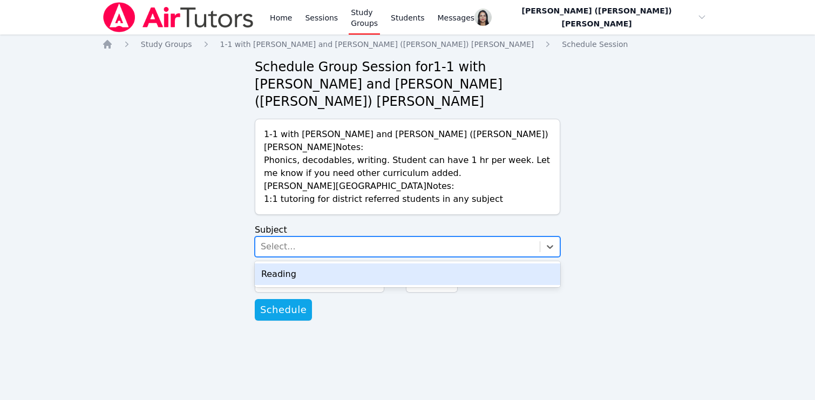
click at [320, 263] on div "Reading" at bounding box center [408, 274] width 306 height 22
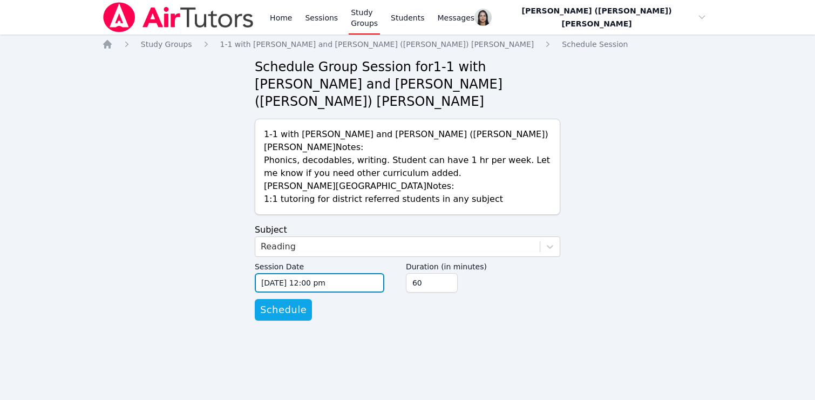
click at [315, 273] on input "09/04/2025 12:00 pm" at bounding box center [320, 282] width 130 height 19
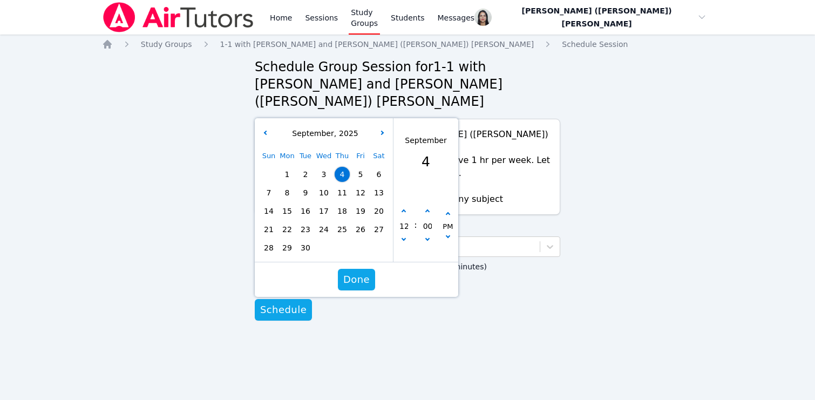
click at [324, 185] on span "10" at bounding box center [323, 192] width 15 height 15
click at [407, 235] on button "button" at bounding box center [403, 240] width 11 height 11
type input "09/10/2025 11:00 am"
type input "11"
click at [402, 206] on button "button" at bounding box center [403, 211] width 11 height 11
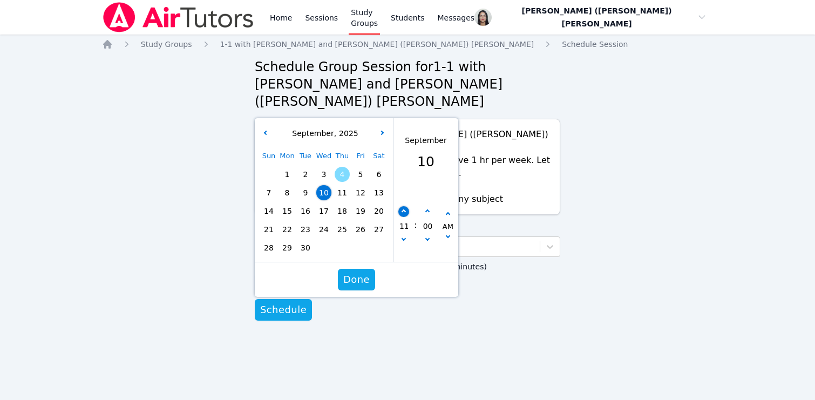
type input "09/10/2025 12:00 pm"
type input "12"
click at [358, 272] on span "Done" at bounding box center [356, 279] width 26 height 15
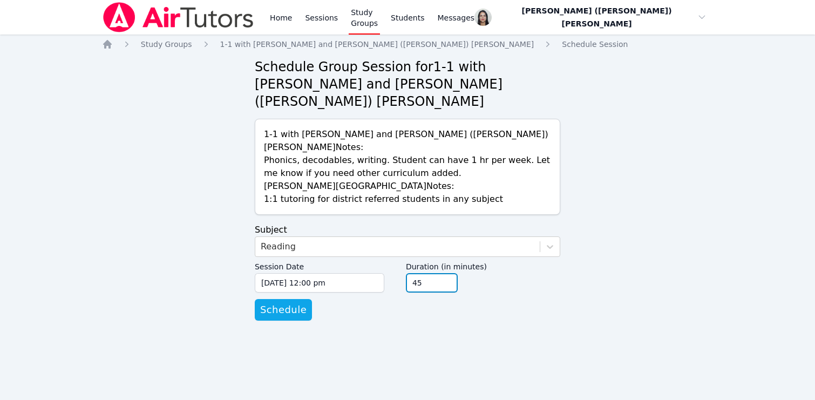
click at [450, 273] on input "45" at bounding box center [432, 282] width 52 height 19
type input "30"
click at [450, 273] on input "30" at bounding box center [432, 282] width 52 height 19
click at [408, 300] on form "Subject Reading Session Date 09/10/2025 12:00 pm 9/10/2025 12:00 pm Duration (i…" at bounding box center [408, 272] width 306 height 97
click at [279, 302] on span "Schedule" at bounding box center [283, 309] width 46 height 15
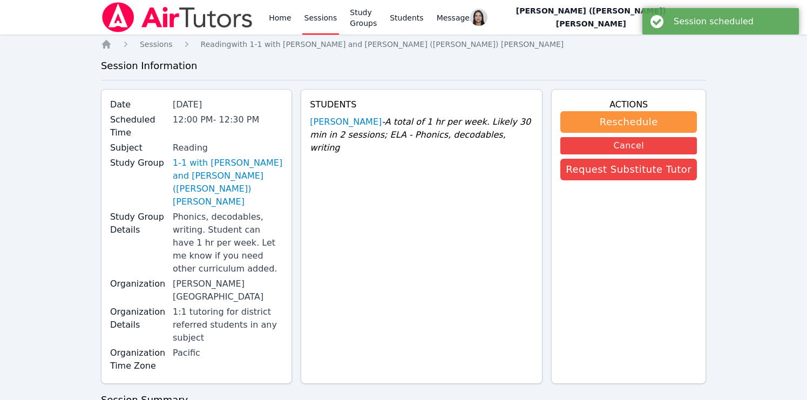
click at [318, 18] on link "Sessions" at bounding box center [320, 17] width 37 height 35
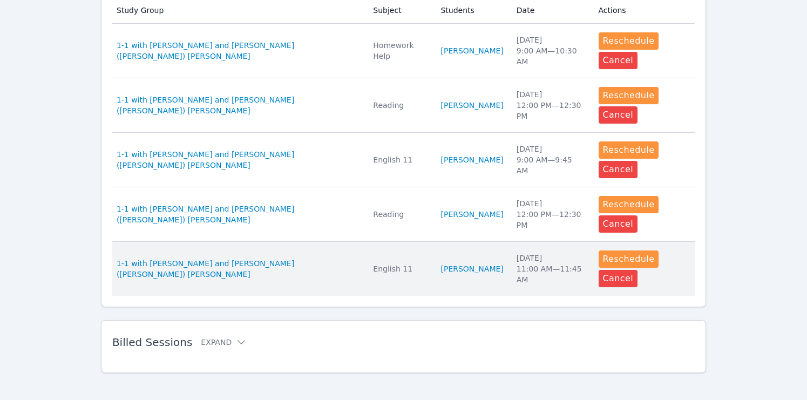
scroll to position [367, 0]
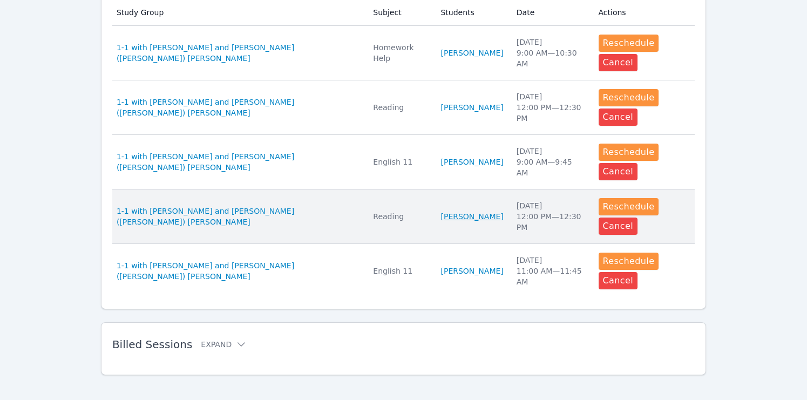
click at [441, 214] on link "Dante Valdes Alzamora" at bounding box center [472, 216] width 63 height 11
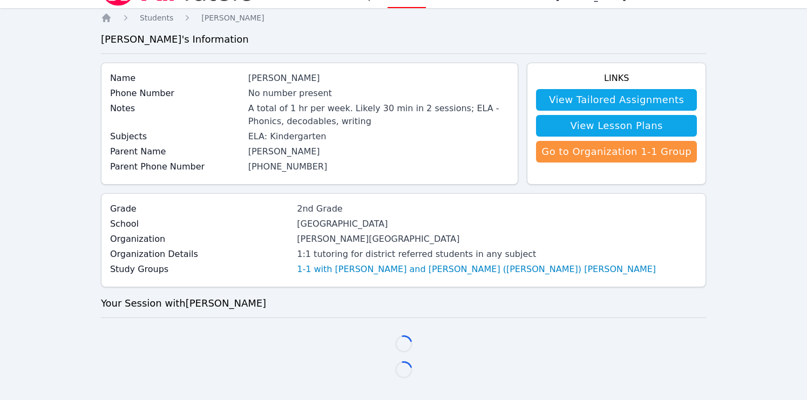
scroll to position [96, 0]
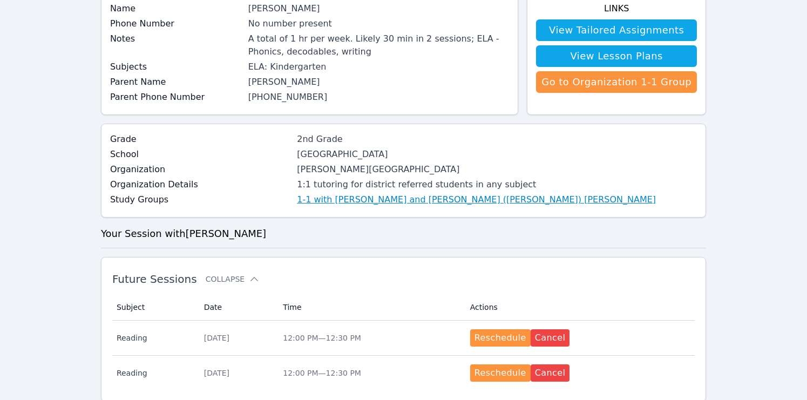
click at [385, 203] on link "1-1 with Dante Valdes Alzamora and Jacqueline (Jackie) Reynoza" at bounding box center [476, 199] width 359 height 13
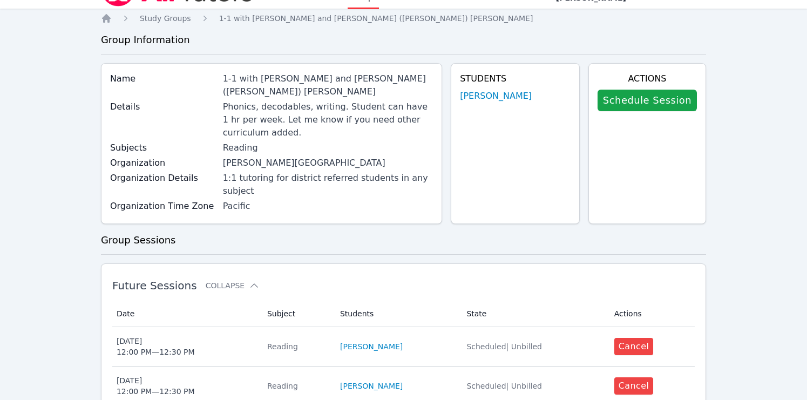
scroll to position [24, 0]
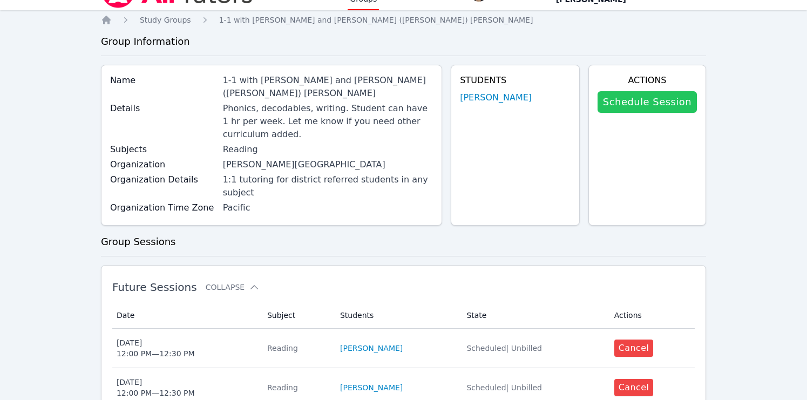
click at [631, 105] on link "Schedule Session" at bounding box center [647, 102] width 99 height 22
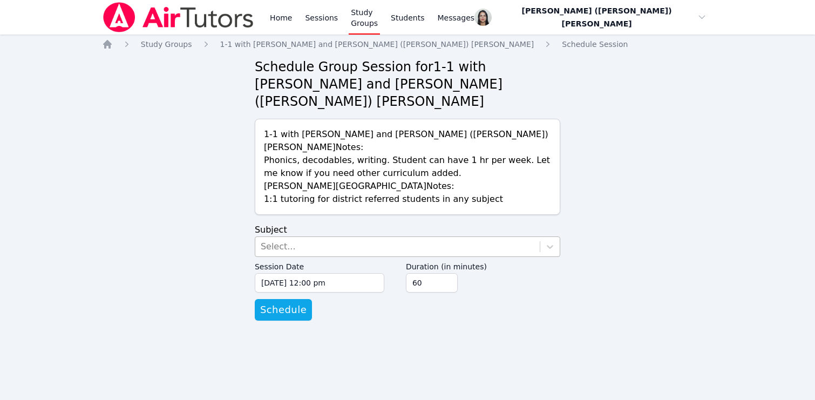
click at [342, 237] on div "Select..." at bounding box center [397, 246] width 285 height 19
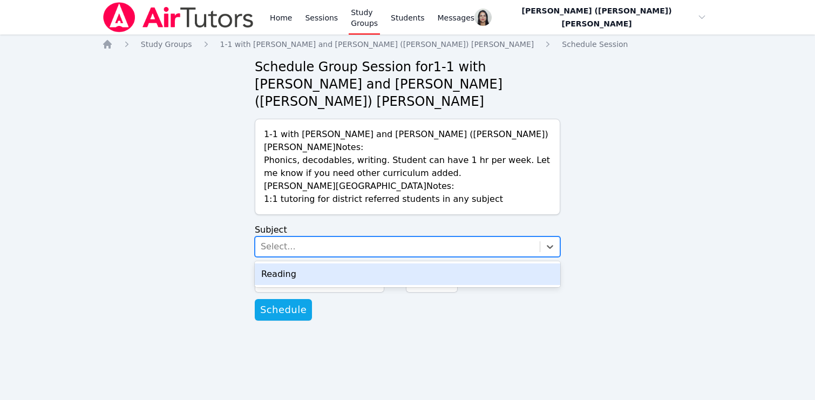
click at [345, 263] on div "Reading" at bounding box center [408, 274] width 306 height 22
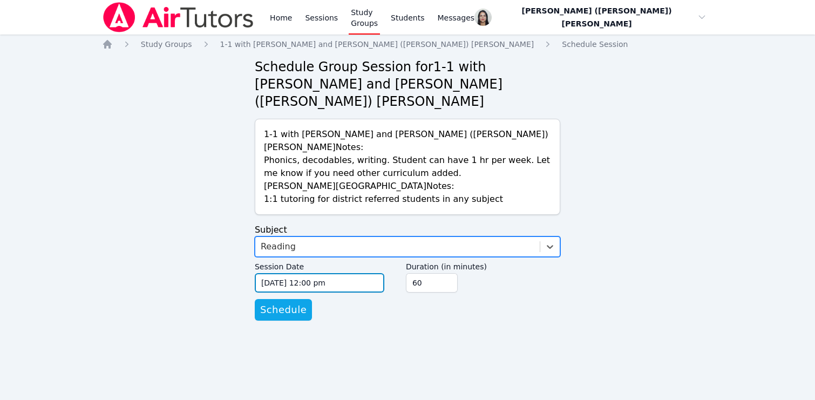
click at [332, 273] on input "09/04/2025 12:00 pm" at bounding box center [320, 282] width 130 height 19
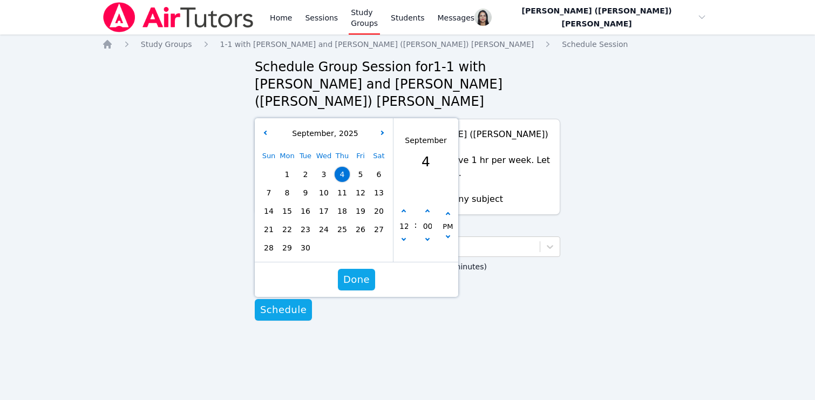
click at [364, 185] on span "12" at bounding box center [360, 192] width 15 height 15
type input "09/12/2025 12:00 pm"
click at [363, 272] on span "Done" at bounding box center [356, 279] width 26 height 15
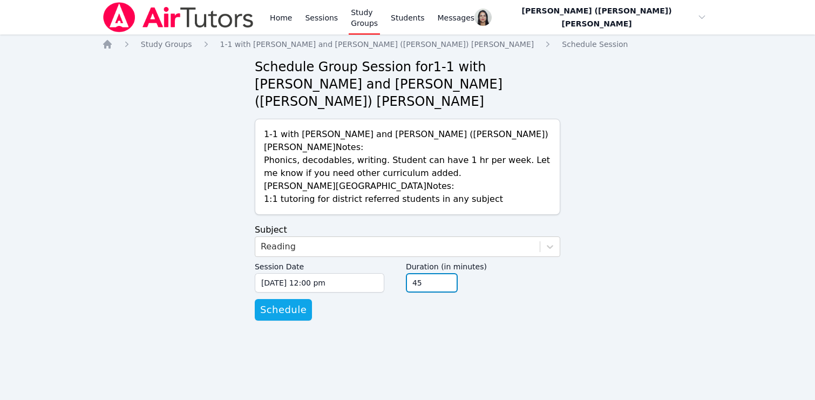
click at [446, 273] on input "45" at bounding box center [432, 282] width 52 height 19
type input "30"
click at [446, 273] on input "30" at bounding box center [432, 282] width 52 height 19
click at [381, 292] on form "Subject Reading Session Date 09/12/2025 12:00 pm 9/12/2025 12:00 pm Duration (i…" at bounding box center [408, 272] width 306 height 97
click at [294, 302] on span "Schedule" at bounding box center [283, 309] width 46 height 15
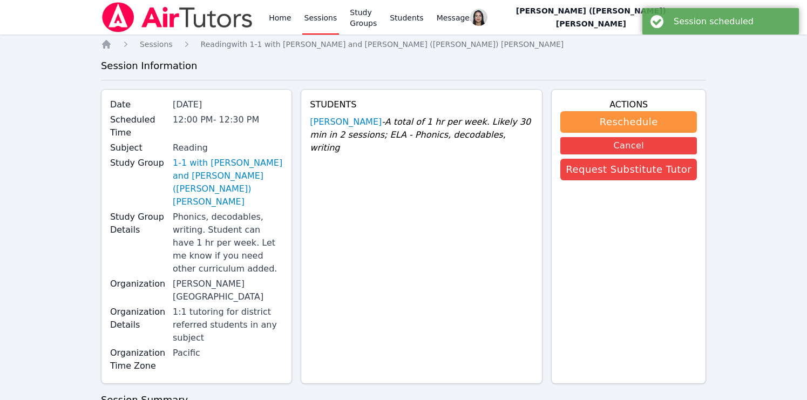
click at [314, 18] on link "Sessions" at bounding box center [320, 17] width 37 height 35
